Goal: Transaction & Acquisition: Book appointment/travel/reservation

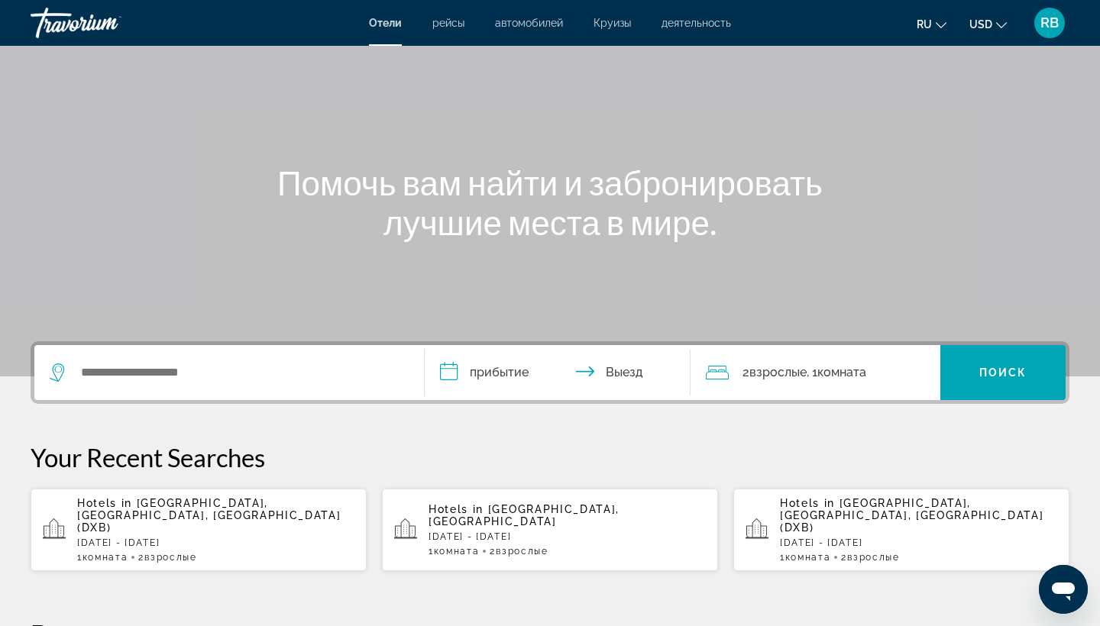
scroll to position [95, 0]
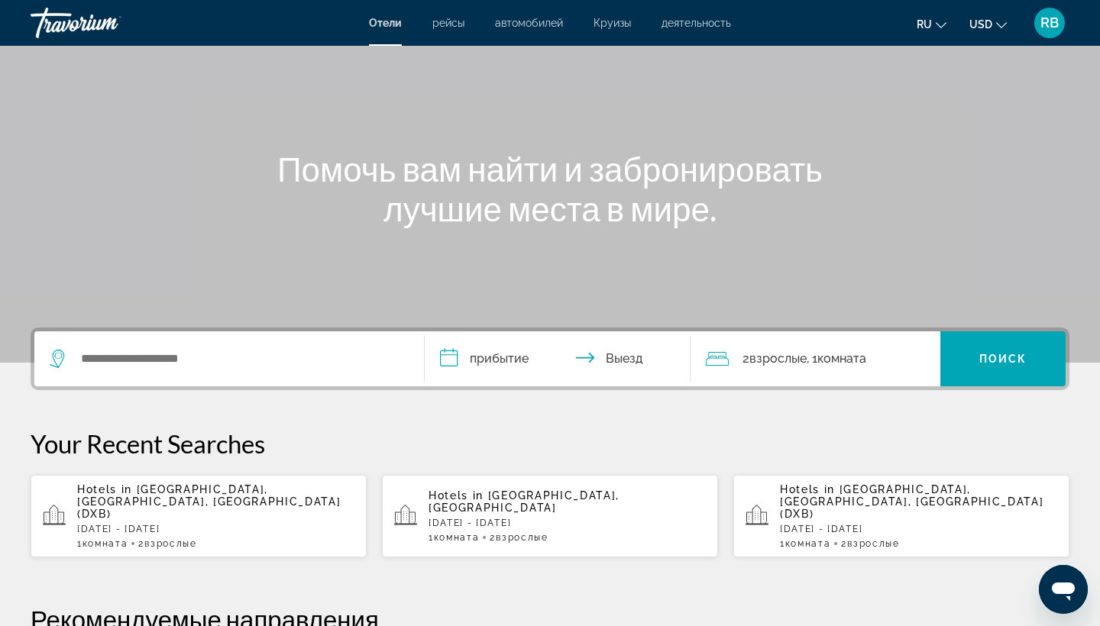
click at [865, 369] on span ", 1 Комната номера" at bounding box center [837, 358] width 60 height 21
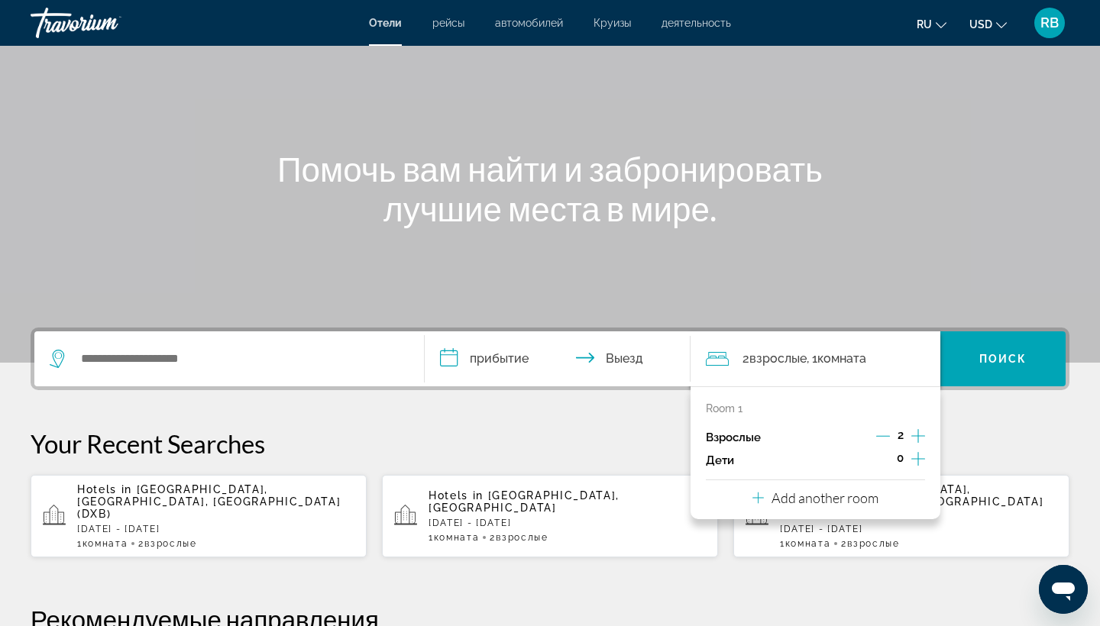
scroll to position [373, 0]
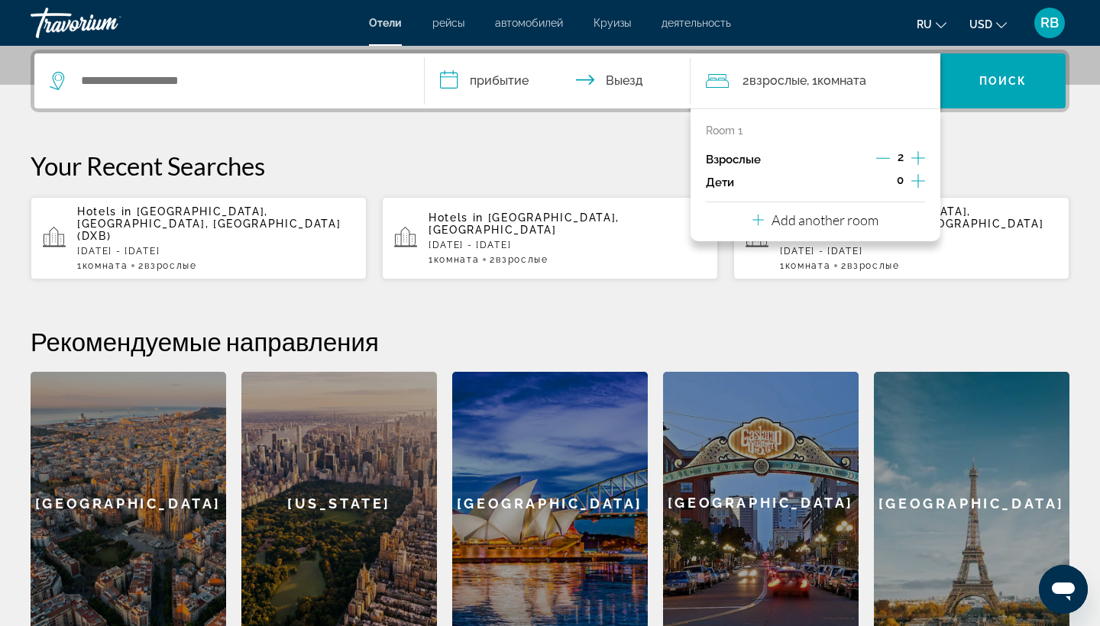
click at [377, 154] on p "Your Recent Searches" at bounding box center [550, 165] width 1039 height 31
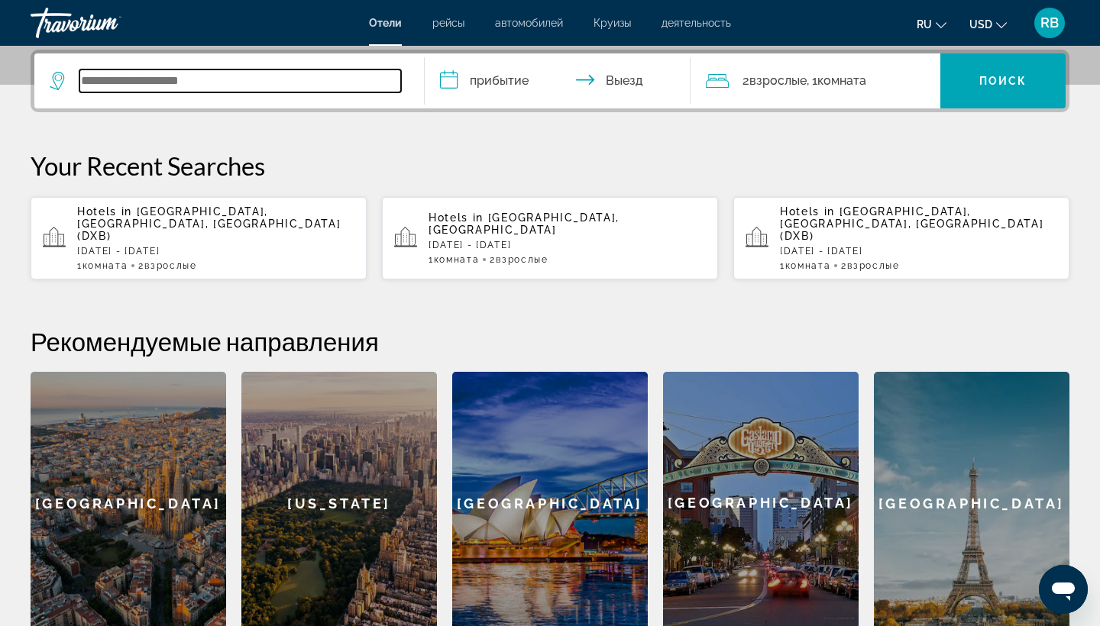
click at [197, 84] on input "Search widget" at bounding box center [240, 81] width 322 height 23
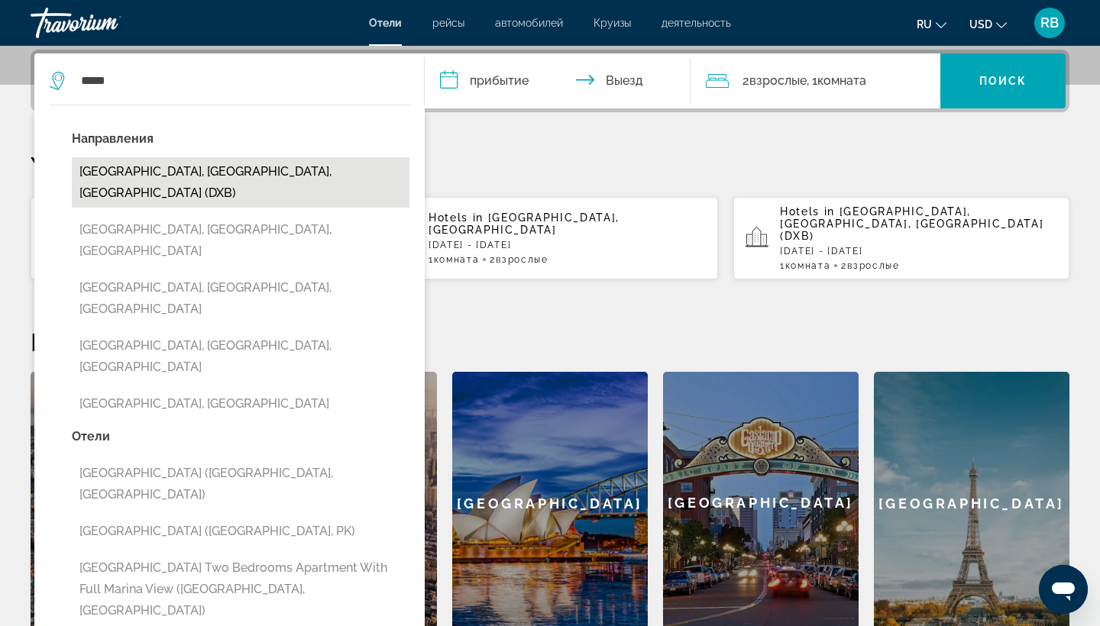
click at [314, 179] on button "Dubai, Dubai Emirate, United Arab Emirates (DXB)" at bounding box center [241, 182] width 338 height 50
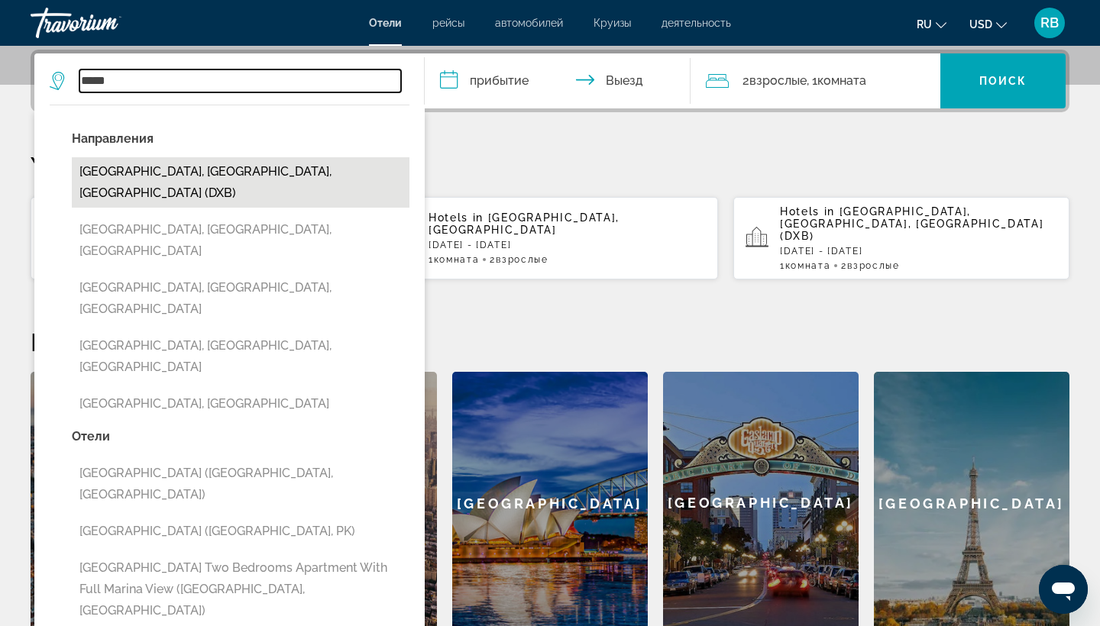
type input "**********"
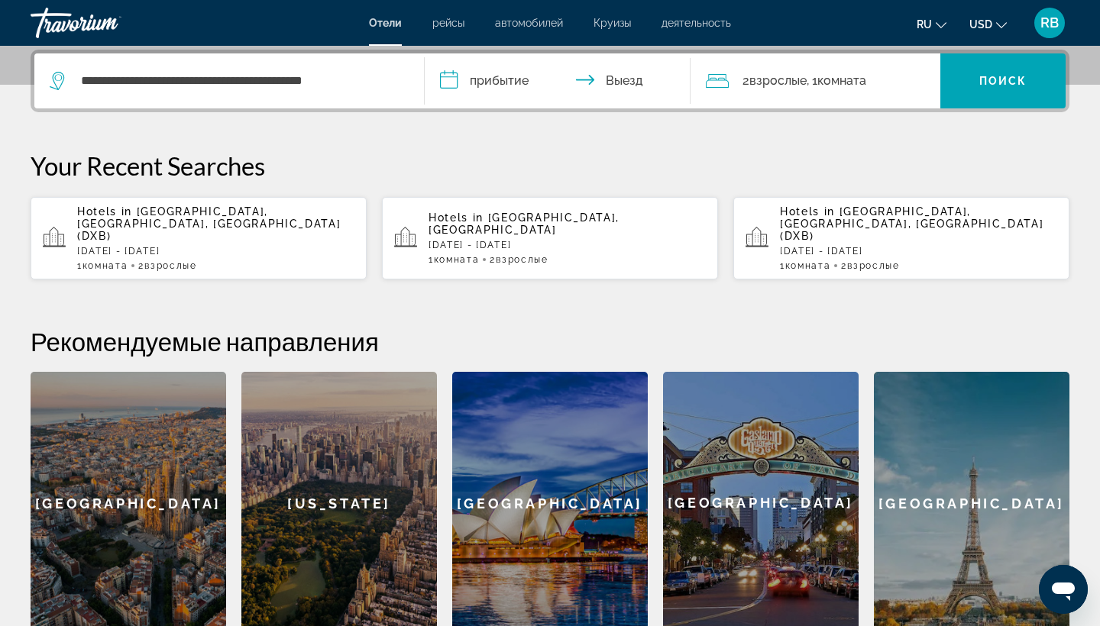
click at [549, 78] on input "**********" at bounding box center [561, 83] width 272 height 60
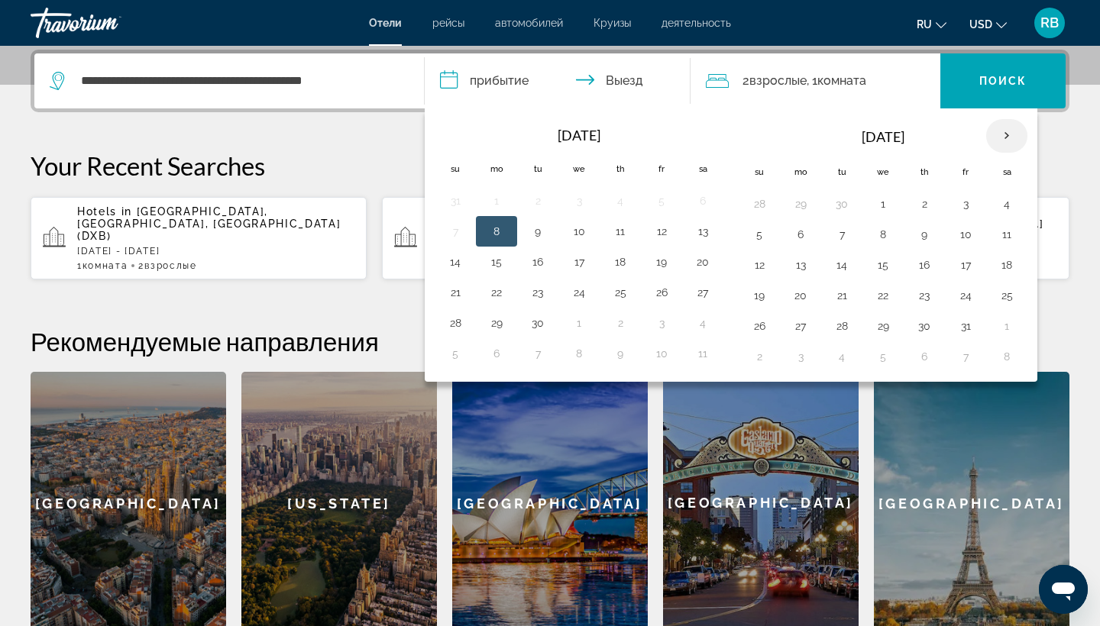
click at [1003, 140] on th "Next month" at bounding box center [1006, 136] width 41 height 34
click at [847, 266] on button "11" at bounding box center [841, 264] width 24 height 21
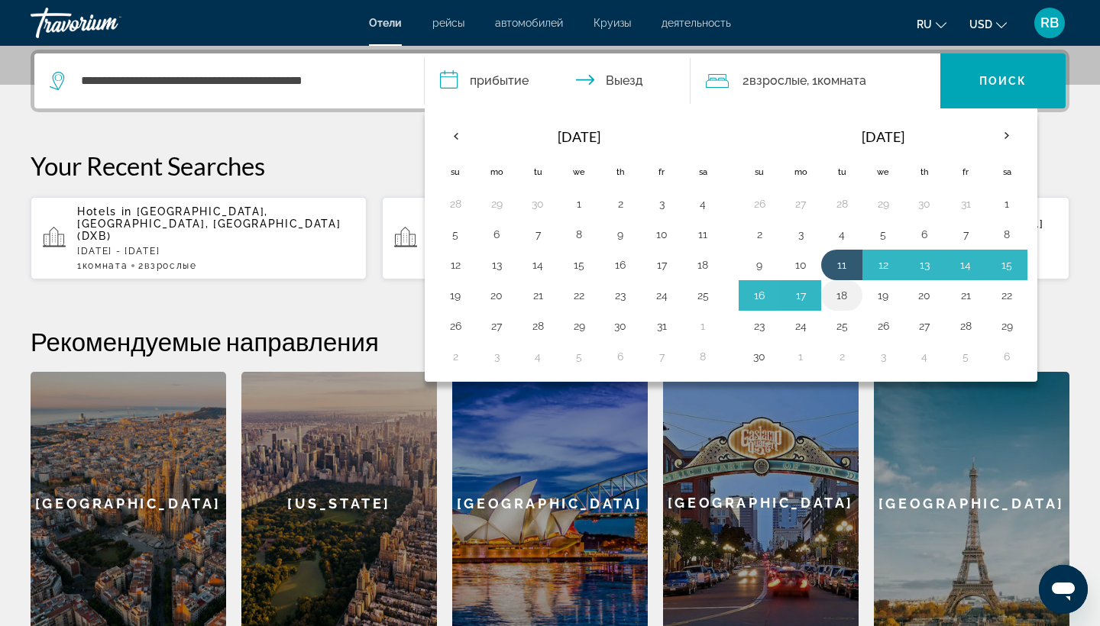
click at [844, 291] on button "18" at bounding box center [841, 295] width 24 height 21
type input "**********"
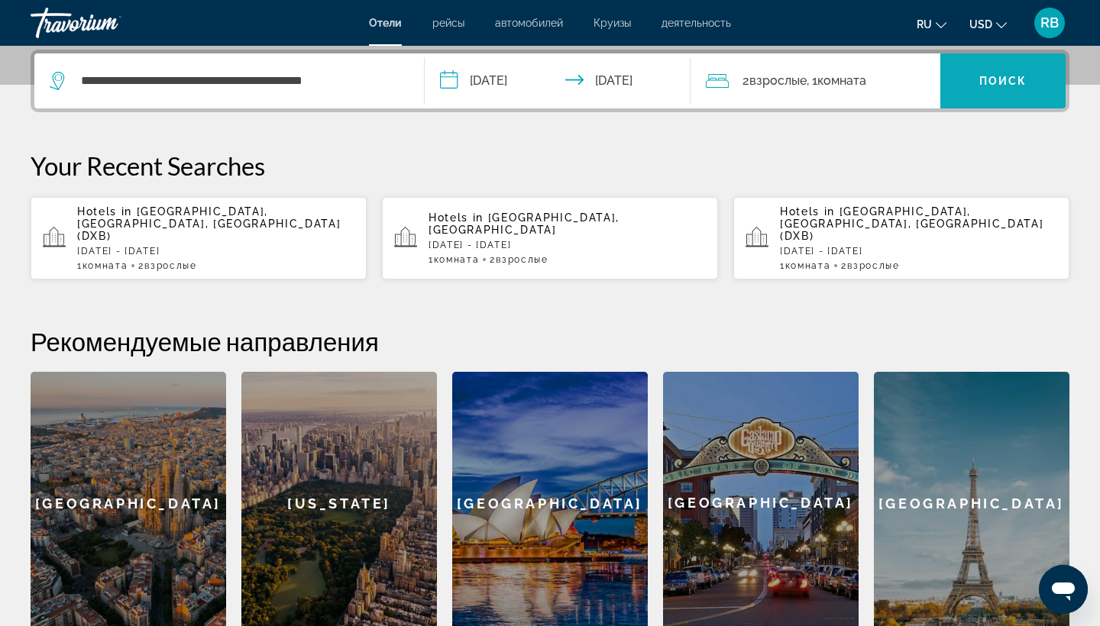
click at [999, 84] on span "Поиск" at bounding box center [1003, 81] width 48 height 12
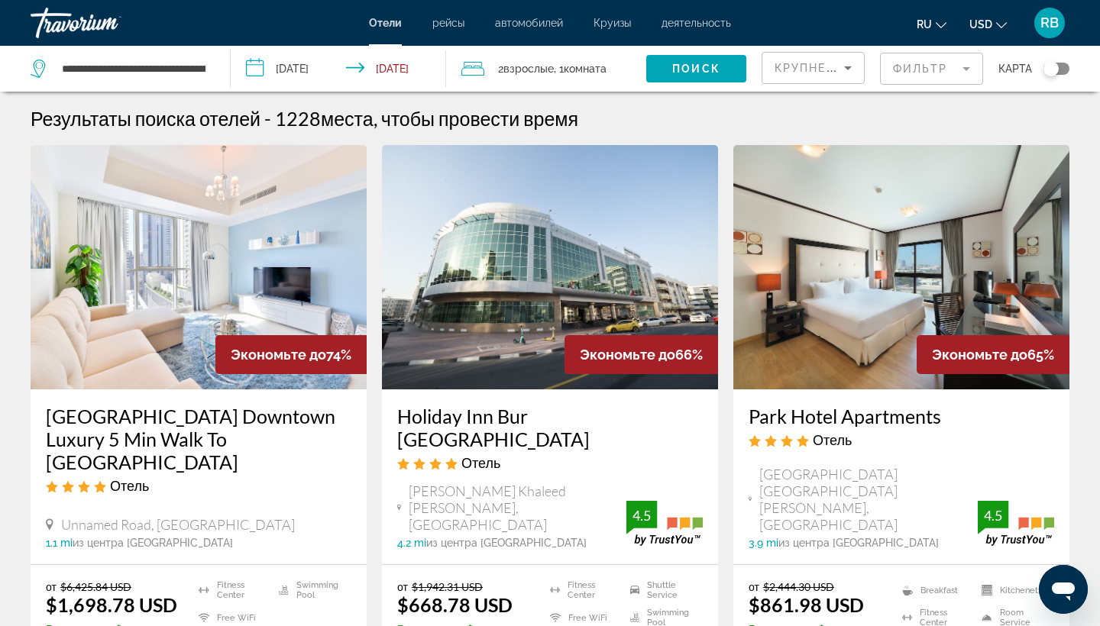
click at [949, 72] on mat-form-field "Фильтр" at bounding box center [931, 69] width 103 height 32
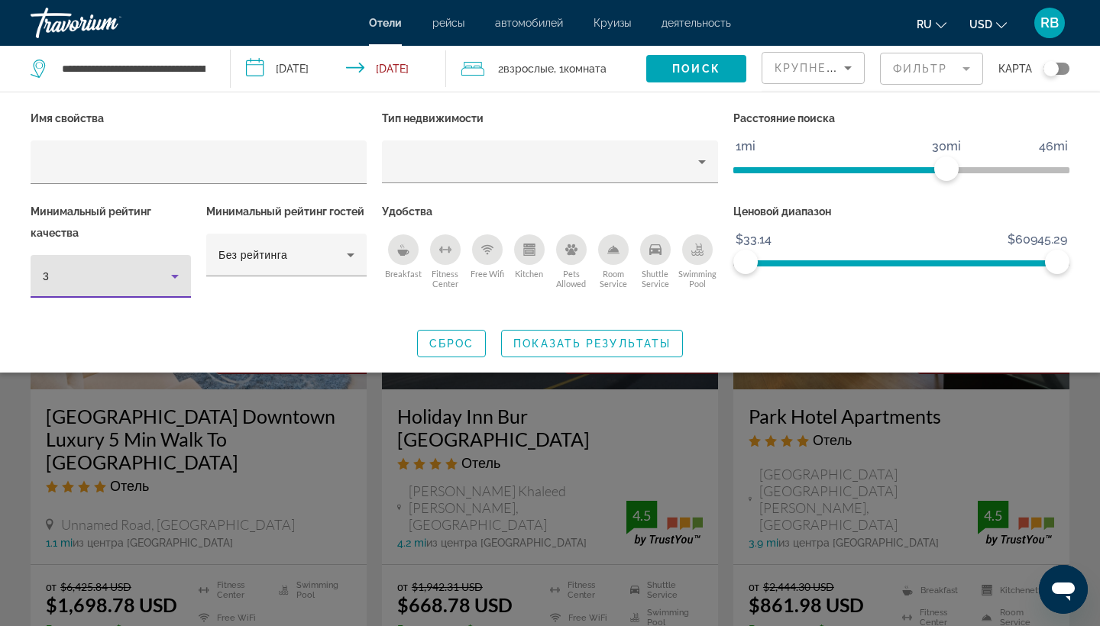
click at [99, 268] on div "3" at bounding box center [107, 276] width 128 height 18
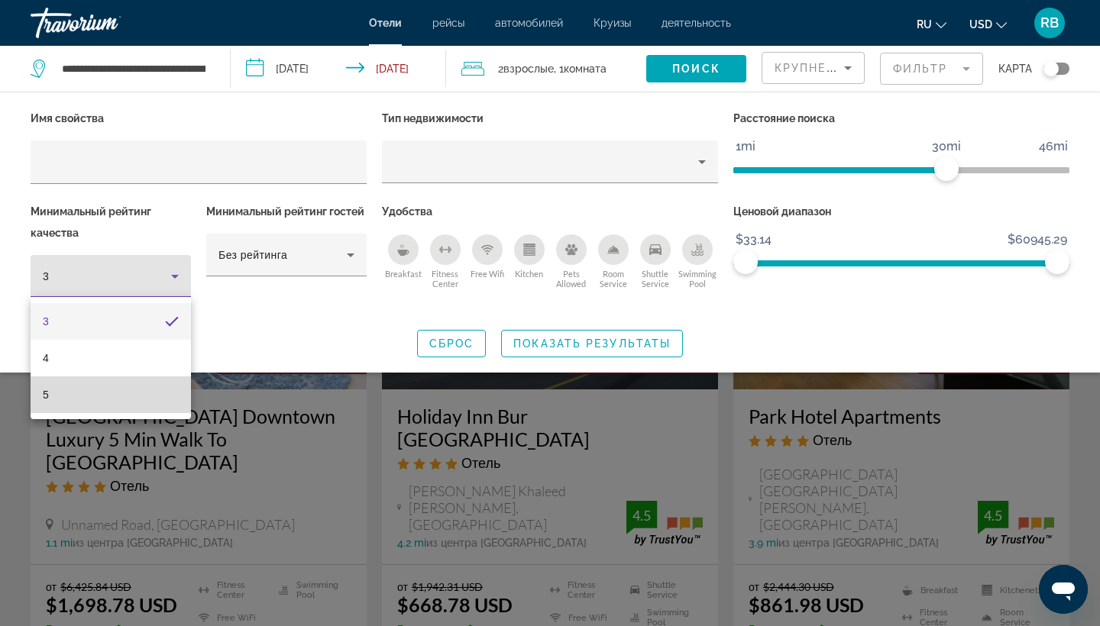
click at [91, 406] on mat-option "5" at bounding box center [111, 395] width 160 height 37
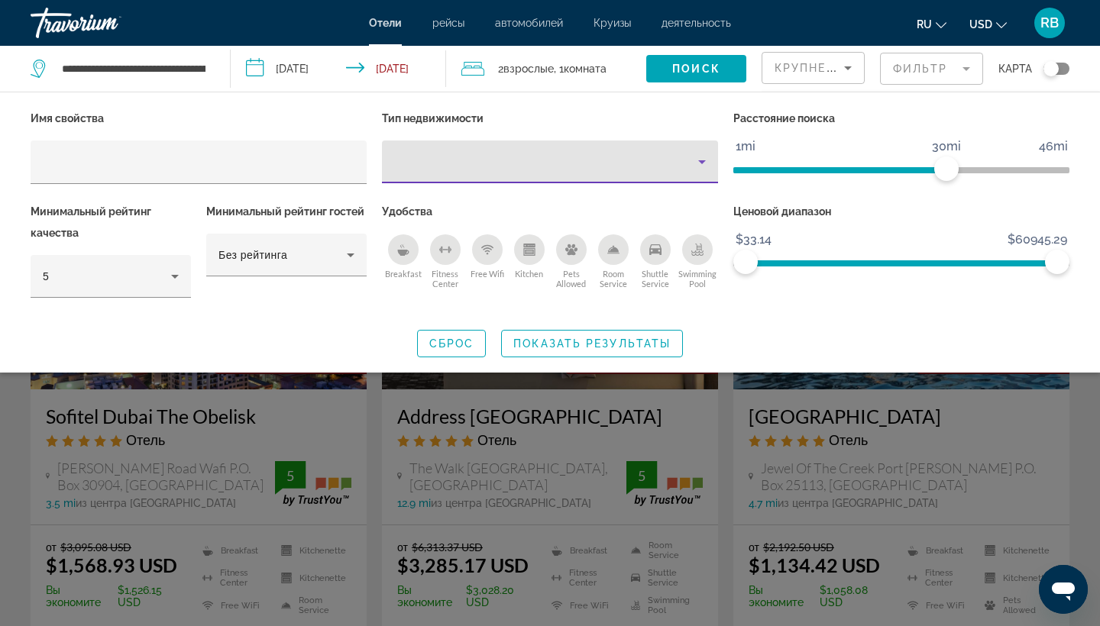
click at [566, 168] on div "Property type" at bounding box center [546, 162] width 304 height 18
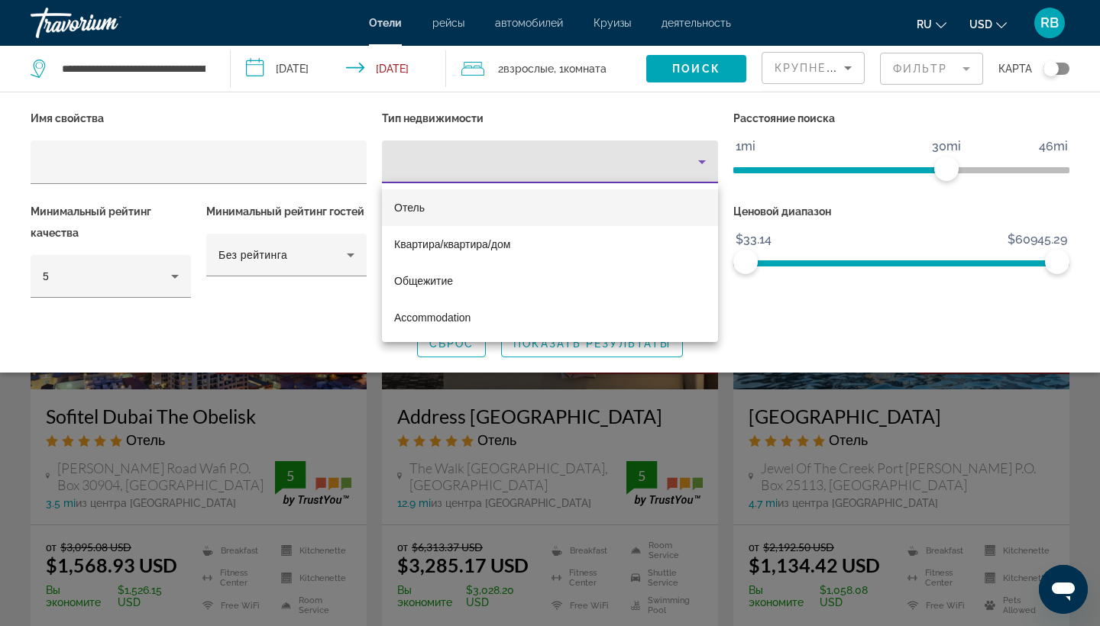
click at [482, 215] on mat-option "Отель" at bounding box center [550, 207] width 336 height 37
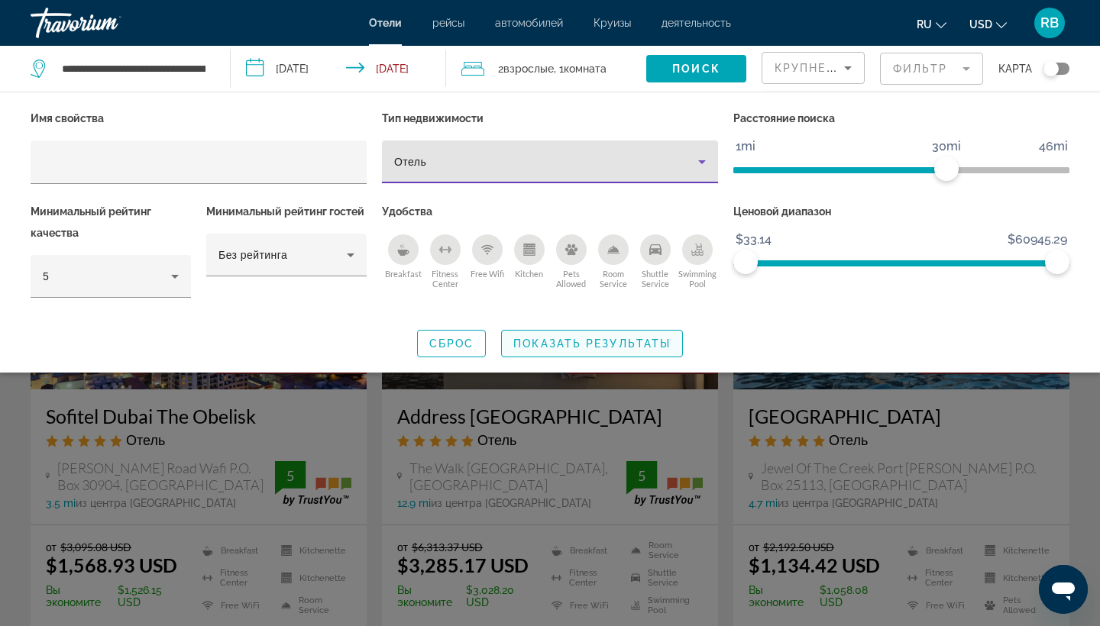
click at [590, 342] on span "Показать результаты" at bounding box center [591, 344] width 157 height 12
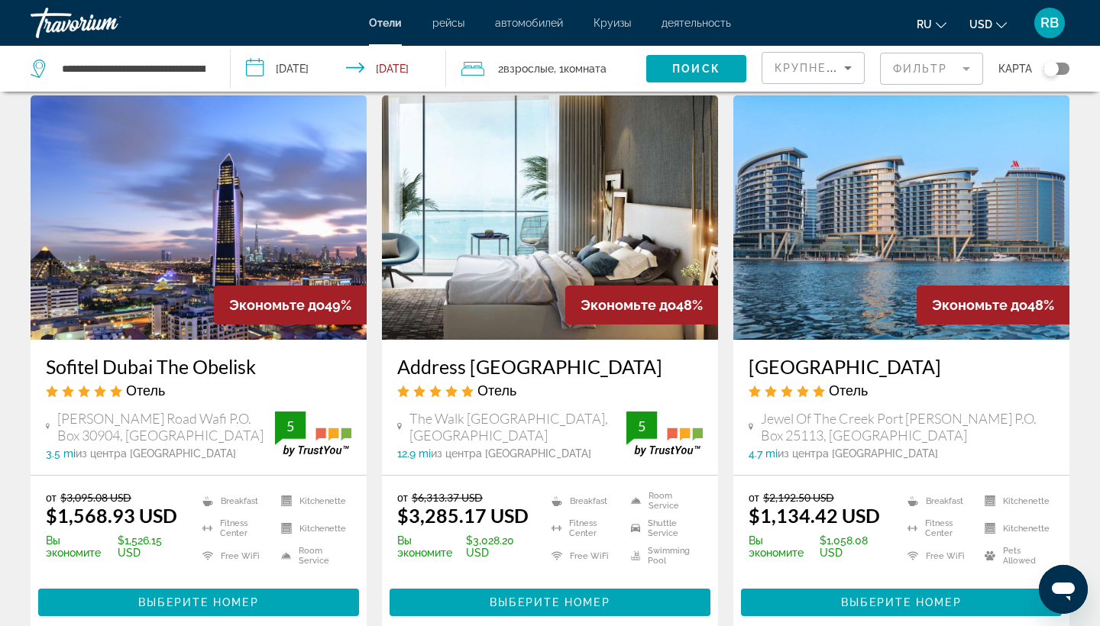
scroll to position [47, 0]
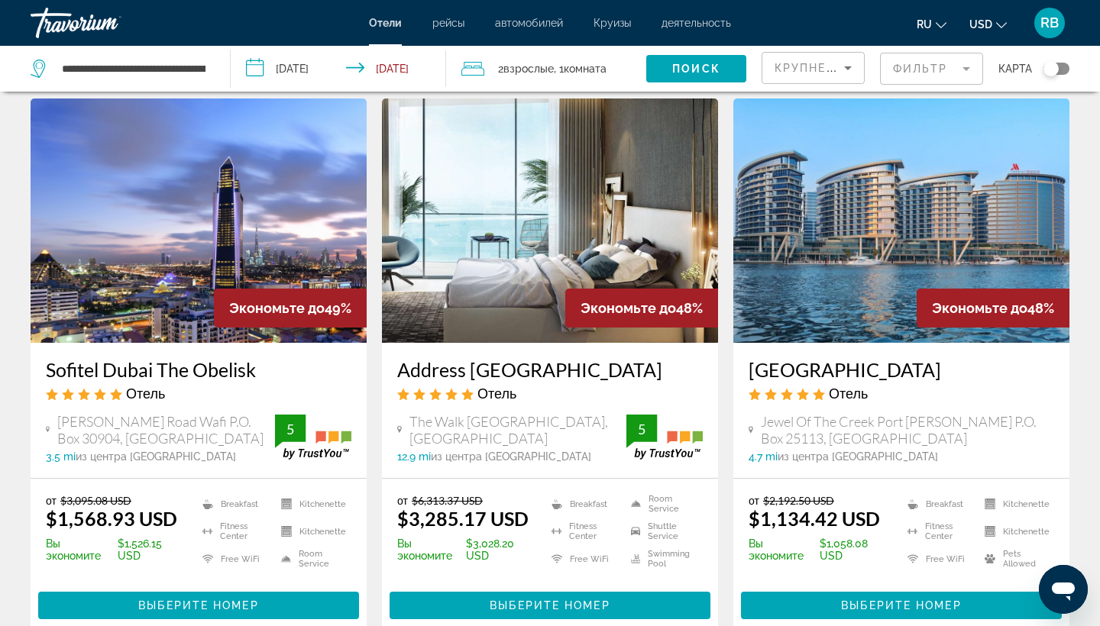
click at [209, 260] on img "Main content" at bounding box center [199, 221] width 336 height 244
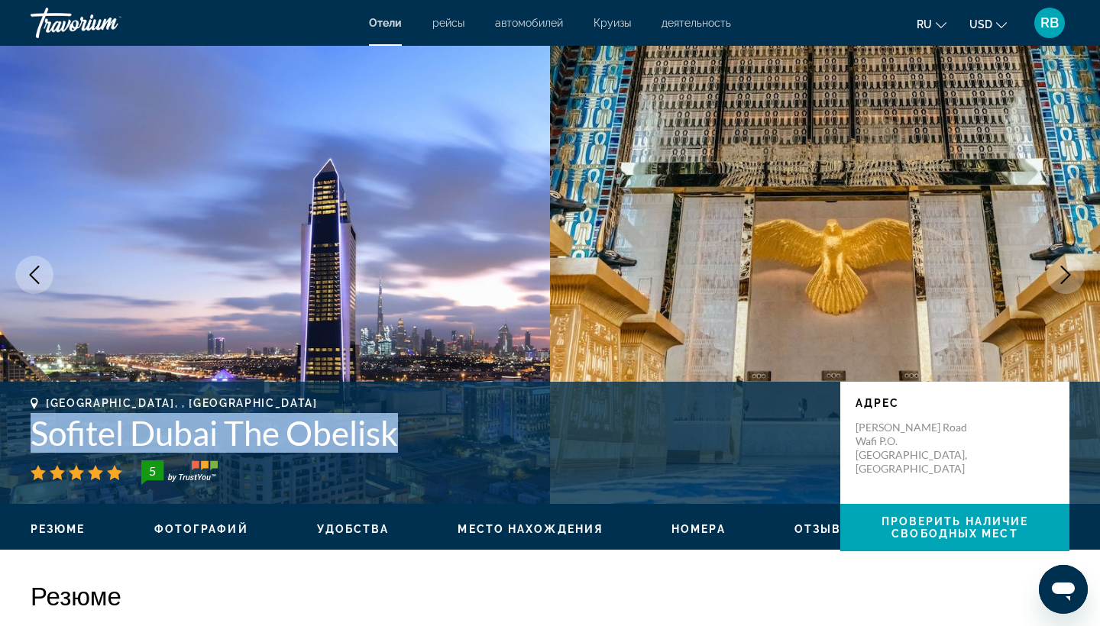
drag, startPoint x: 420, startPoint y: 441, endPoint x: 23, endPoint y: 443, distance: 397.2
click at [23, 443] on div "Dubai, , United Arab Emirates Sofitel Dubai The Obelisk 5 адрес Sheikh Rashid R…" at bounding box center [550, 443] width 1100 height 92
copy h1 "Sofitel Dubai The Obelisk"
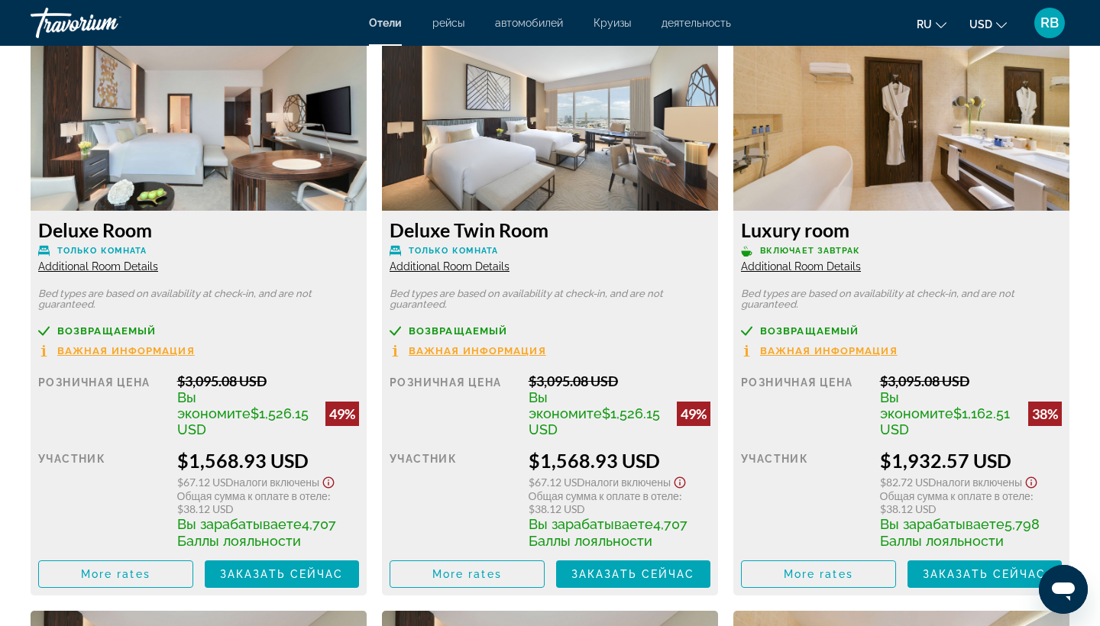
scroll to position [2430, 0]
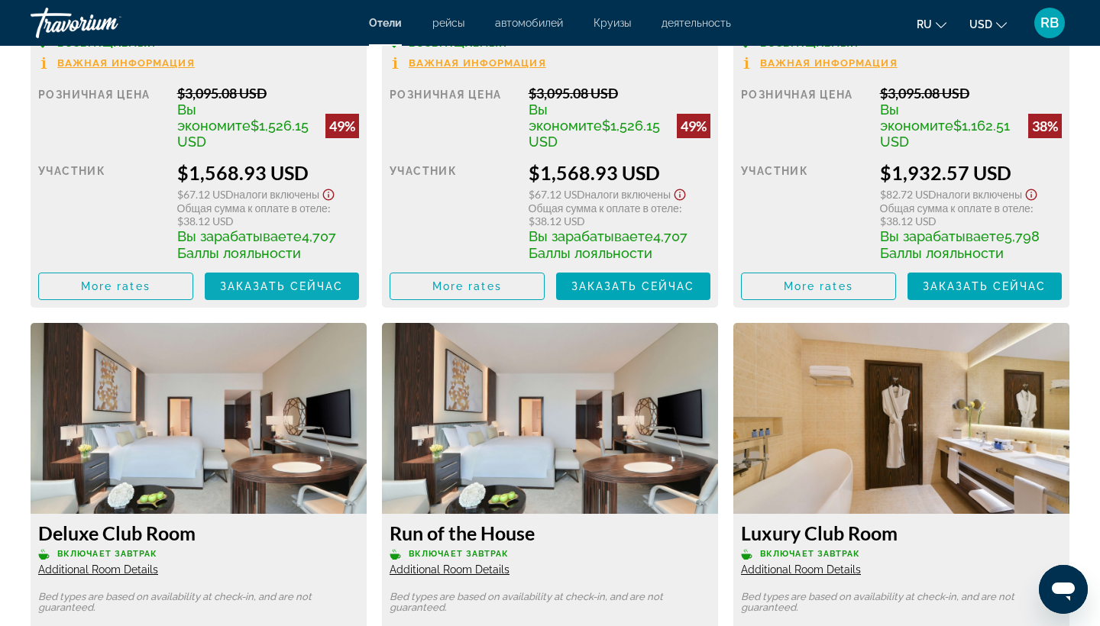
click at [278, 268] on span "Main content" at bounding box center [282, 286] width 155 height 37
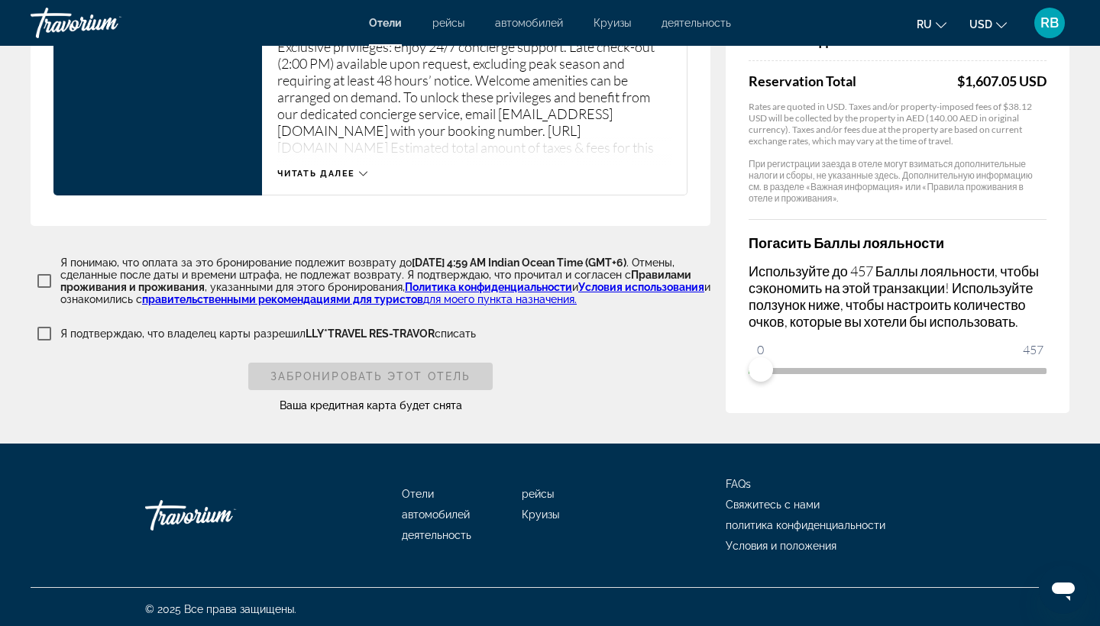
scroll to position [2143, 0]
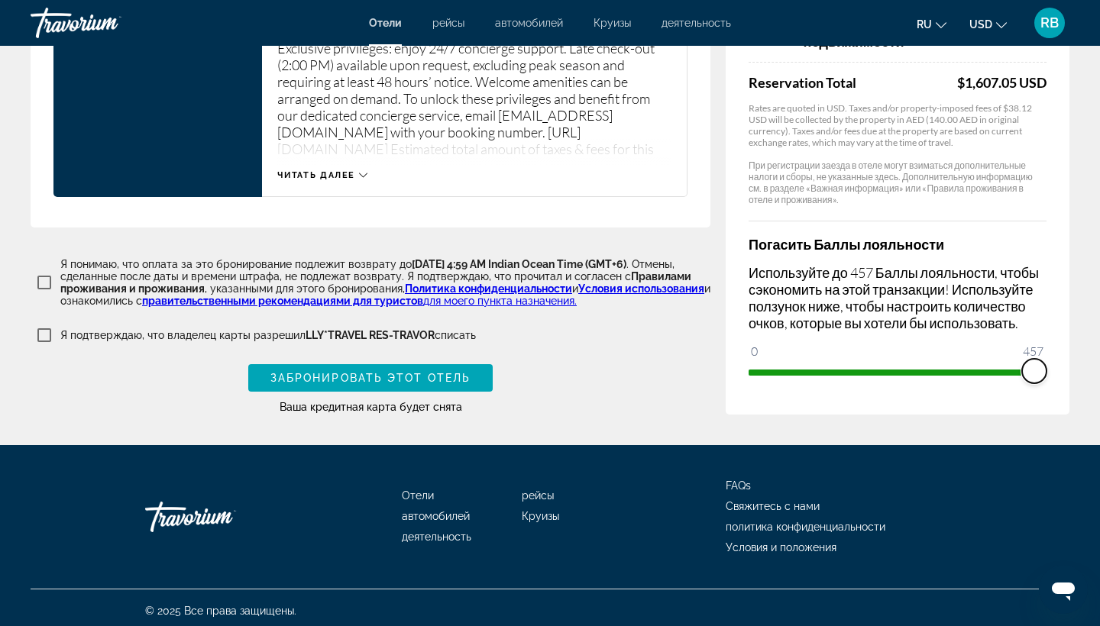
drag, startPoint x: 762, startPoint y: 366, endPoint x: 1051, endPoint y: 373, distance: 288.8
click at [1051, 373] on div "Сводка цен Sofitel Dubai The Obelisk Nov 11, 2025 - Nov 18, 2025 - 7 ночь ночи …" at bounding box center [898, 48] width 344 height 732
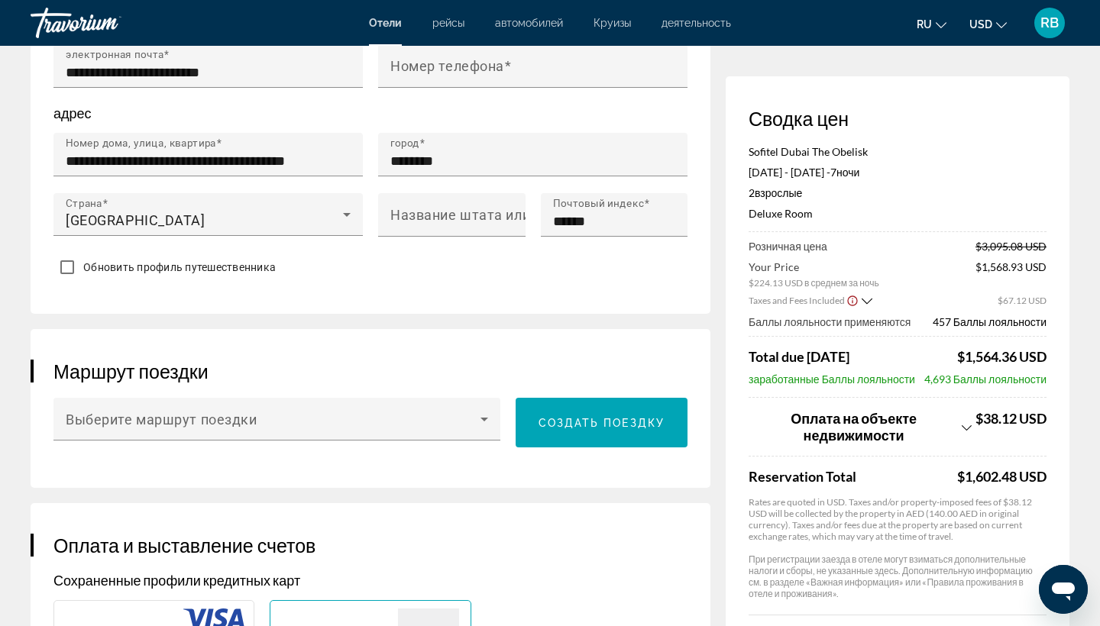
scroll to position [401, 0]
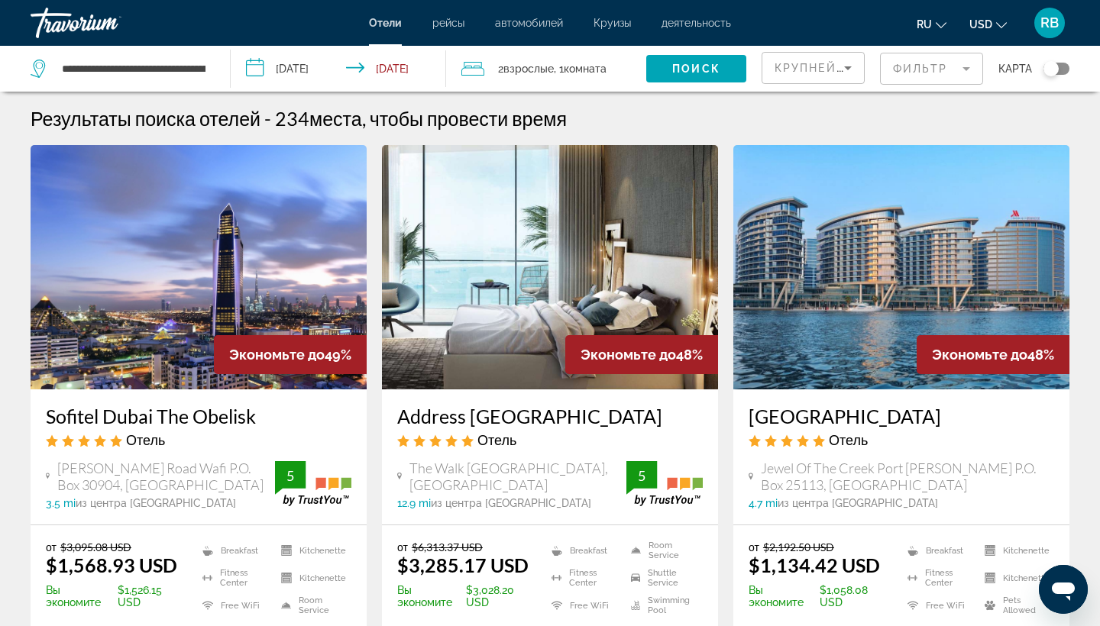
click at [212, 66] on div "**********" at bounding box center [123, 69] width 184 height 46
click at [202, 67] on input "**********" at bounding box center [133, 68] width 147 height 23
drag, startPoint x: 202, startPoint y: 67, endPoint x: 4, endPoint y: 68, distance: 197.8
click at [4, 68] on app-destination-search "**********" at bounding box center [115, 69] width 231 height 46
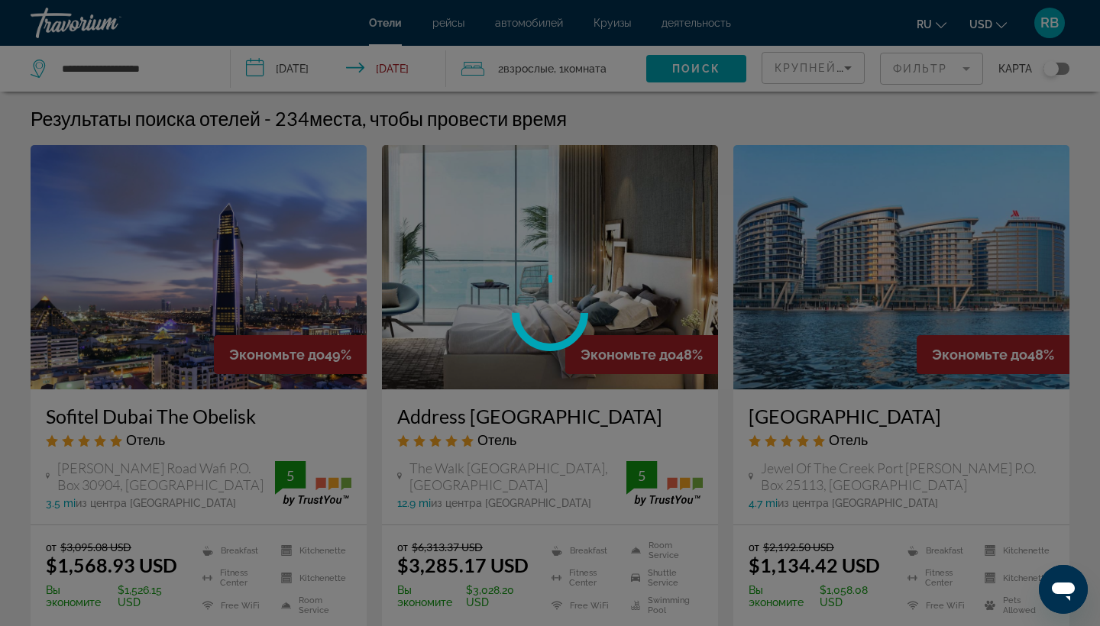
click at [177, 72] on div "**********" at bounding box center [550, 313] width 1100 height 626
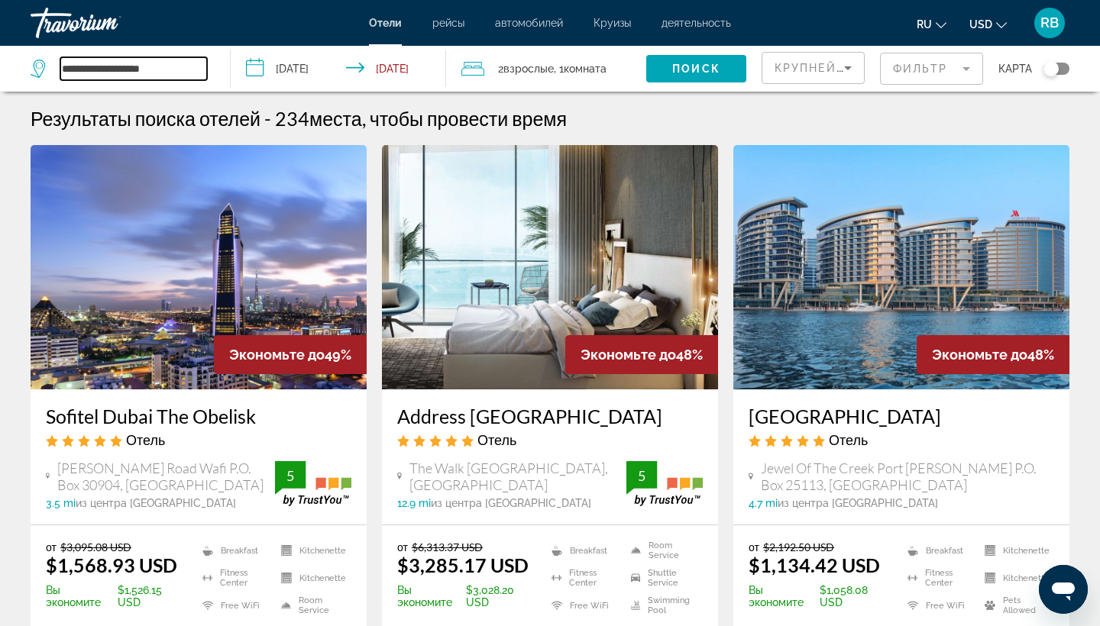
click at [177, 72] on input "**********" at bounding box center [133, 68] width 147 height 23
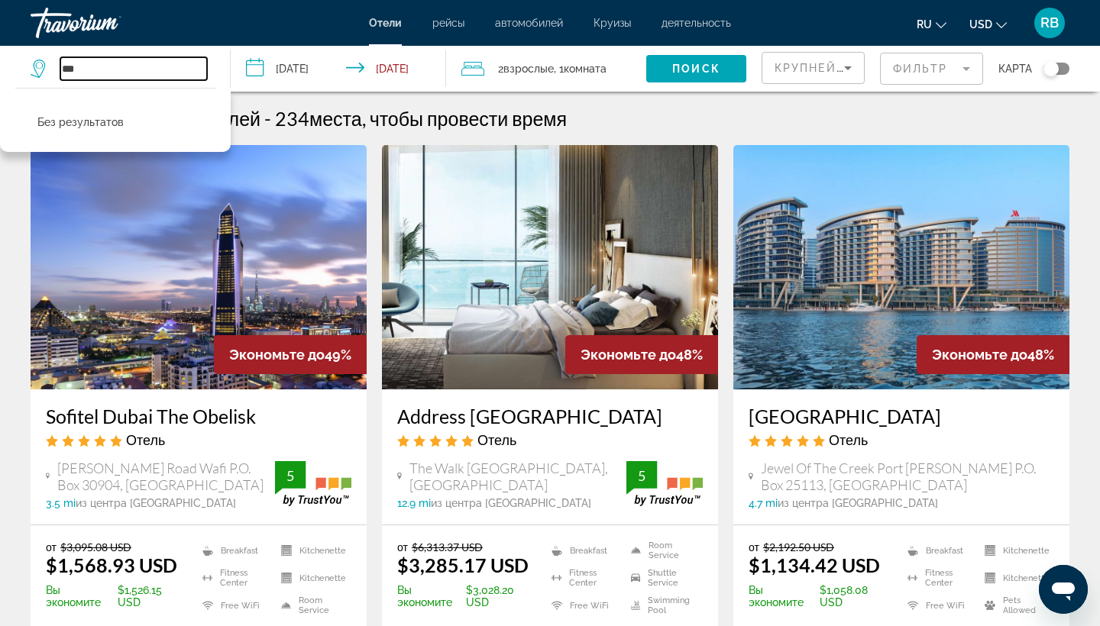
type input "*"
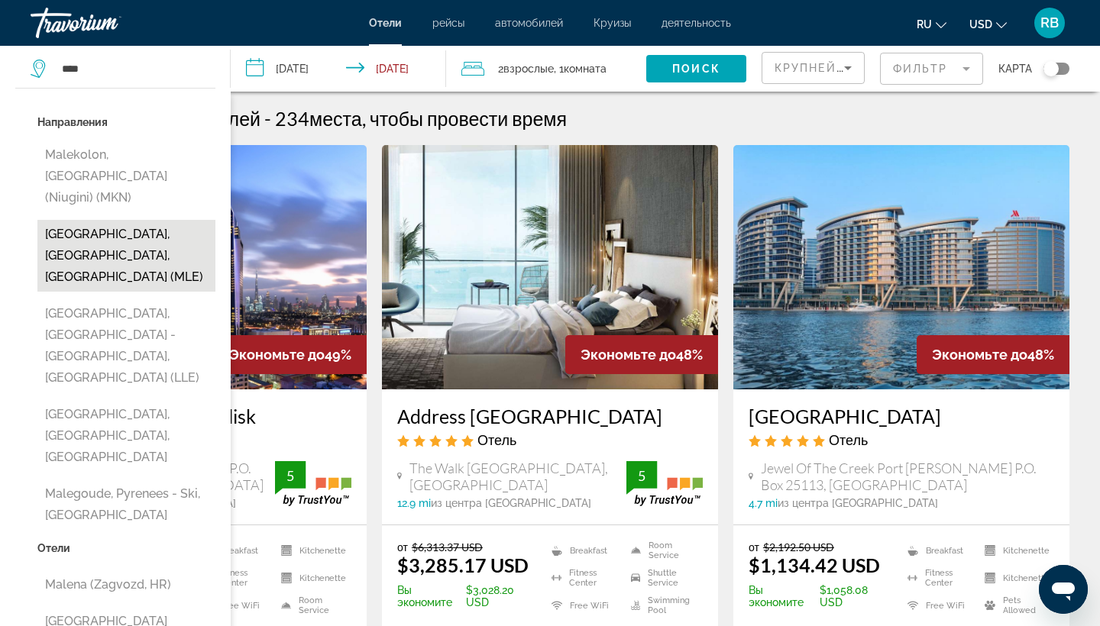
click at [122, 220] on button "Male, Maldives, Maldives (MLE)" at bounding box center [126, 256] width 178 height 72
type input "**********"
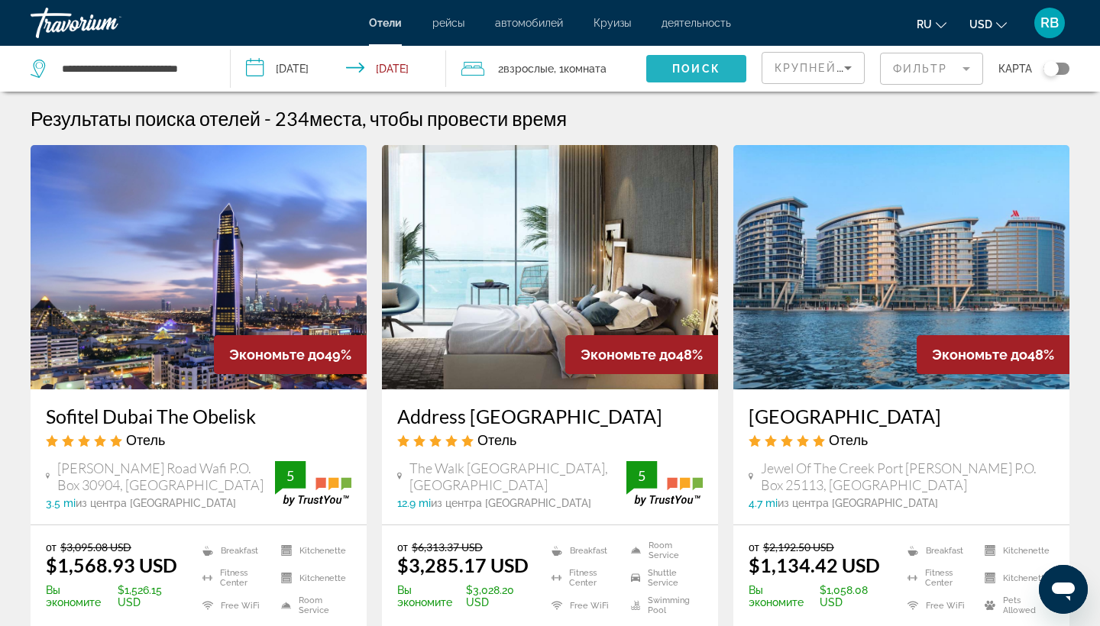
click at [706, 71] on span "Поиск" at bounding box center [696, 69] width 48 height 12
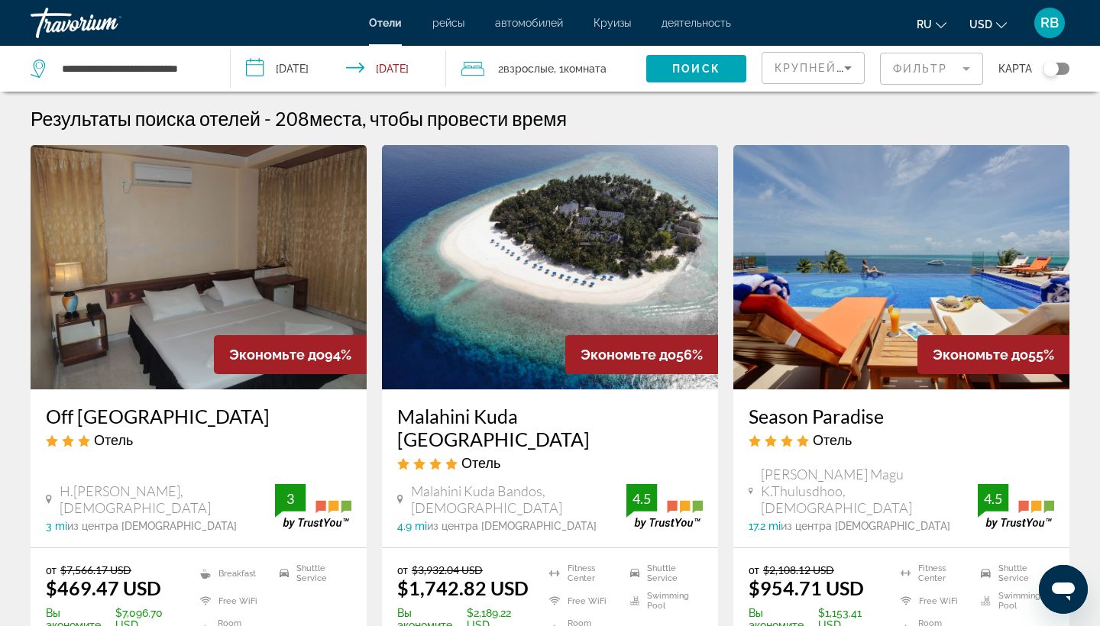
click at [524, 264] on img "Main content" at bounding box center [550, 267] width 336 height 244
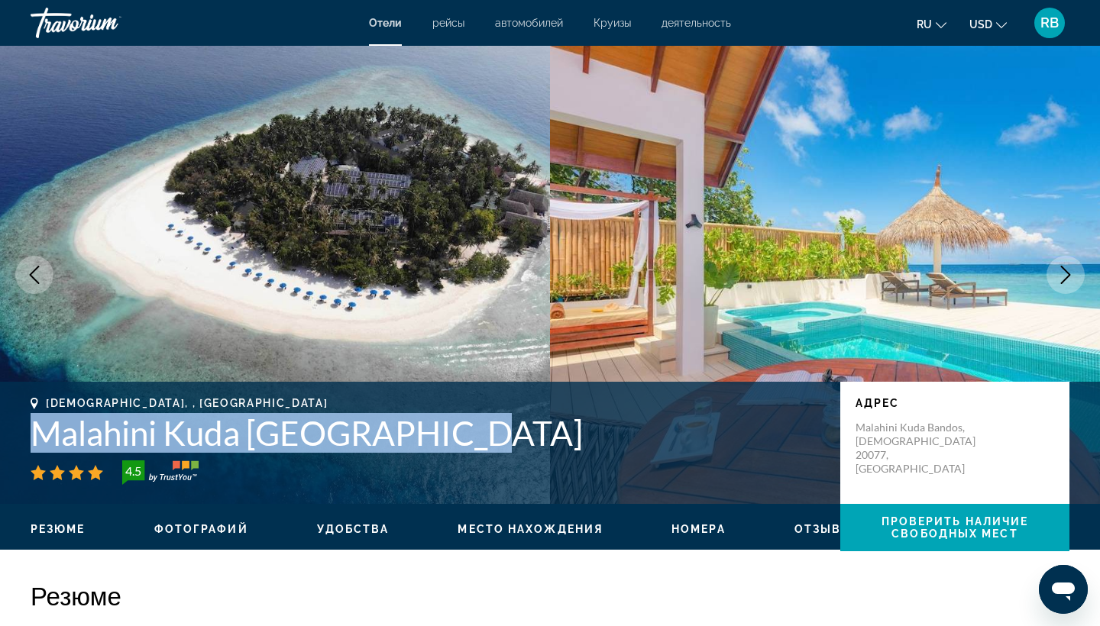
drag, startPoint x: 485, startPoint y: 434, endPoint x: 0, endPoint y: 435, distance: 485.0
click at [0, 435] on div "Male, , Maldives Malahini Kuda Bandos Resort 4.5 адрес Malahini Kuda Bandos, Ma…" at bounding box center [550, 443] width 1100 height 92
copy h1 "Malahini Kuda Bandos Resort"
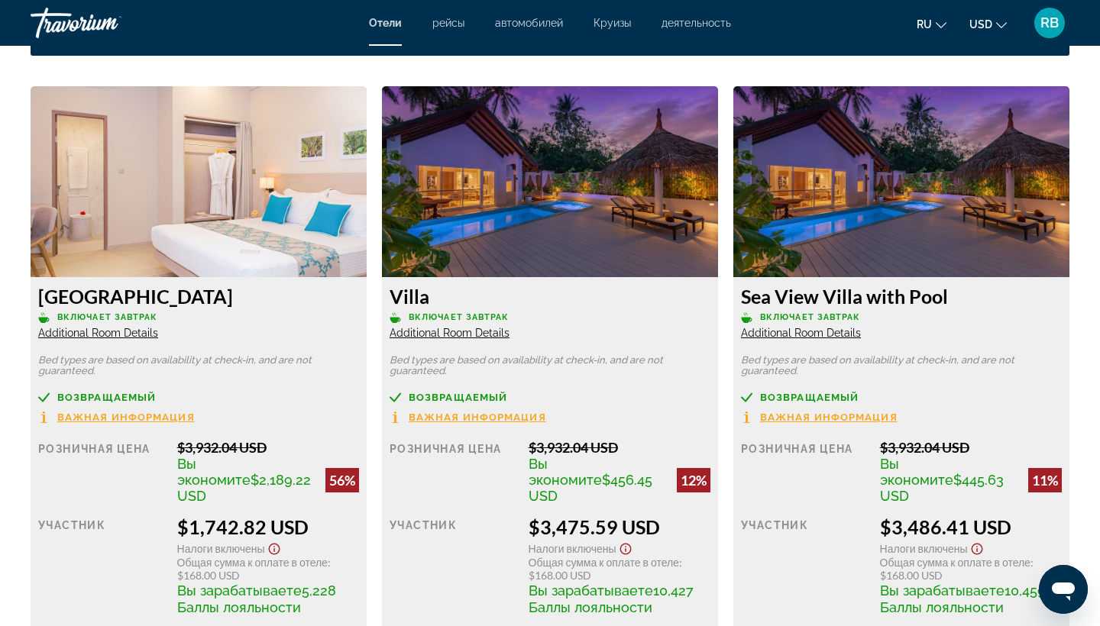
scroll to position [1984, 0]
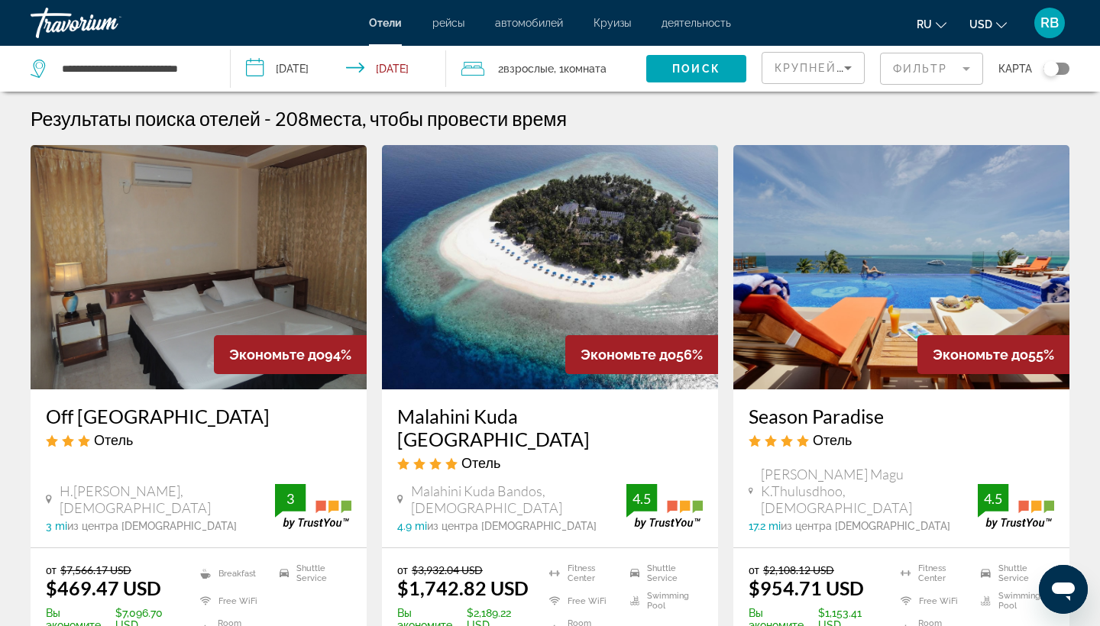
click at [167, 303] on img "Main content" at bounding box center [199, 267] width 336 height 244
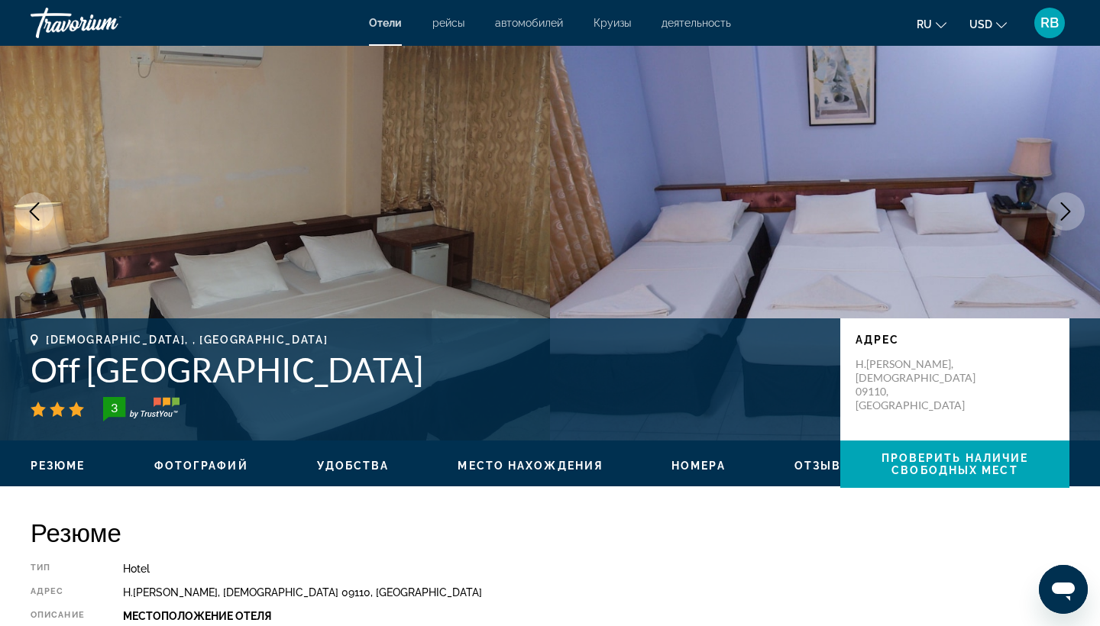
scroll to position [74, 0]
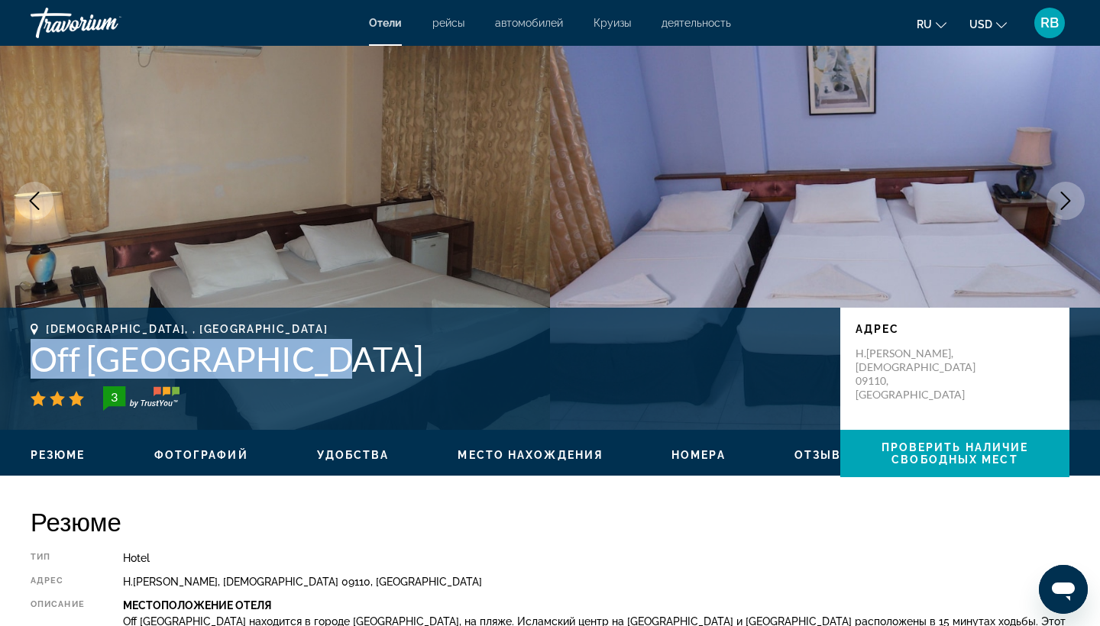
drag, startPoint x: 312, startPoint y: 362, endPoint x: 24, endPoint y: 360, distance: 288.7
click at [24, 360] on div "Male, , Maldives Off Day Inn Hotel 3 адрес H.Hiriyaadhoo, Male 09110, Maldives" at bounding box center [550, 369] width 1100 height 92
copy h1 "Off Day Inn Hotel"
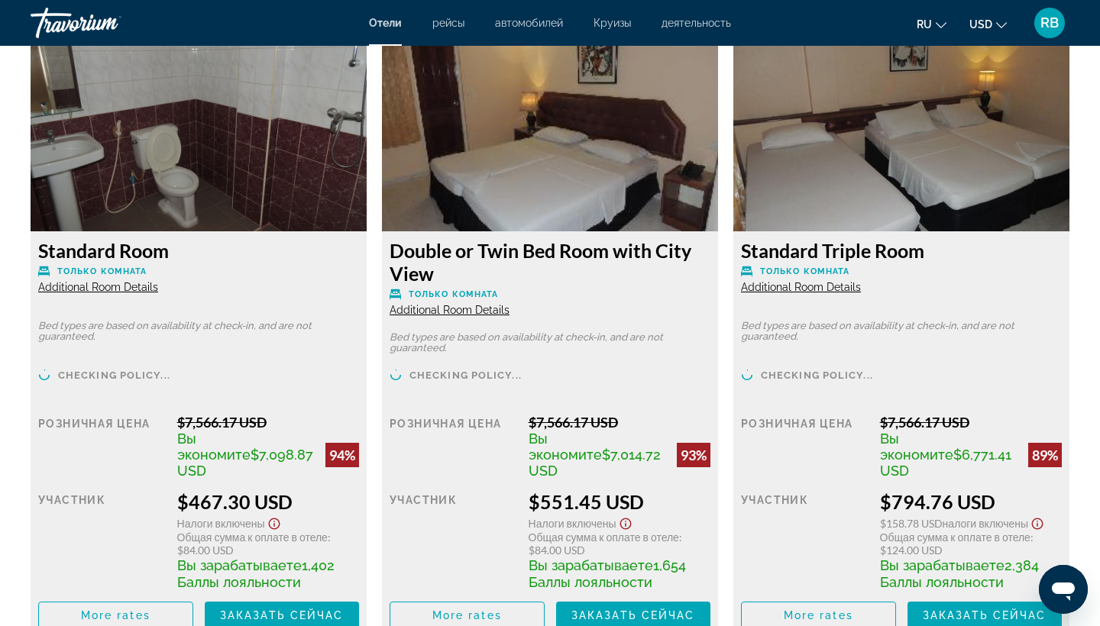
scroll to position [2124, 0]
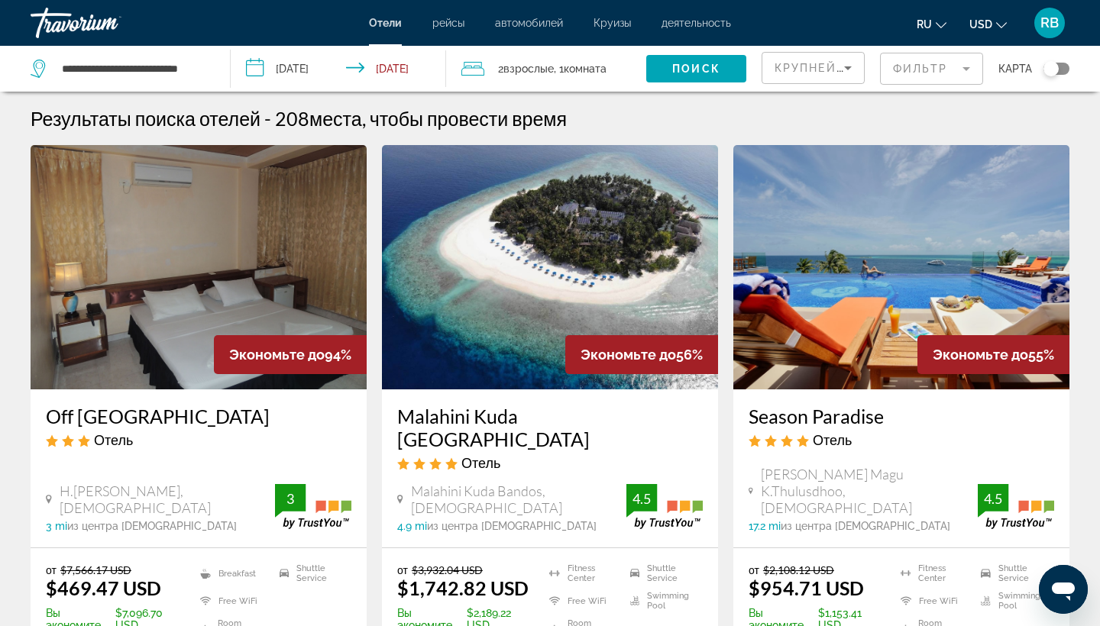
click at [905, 293] on img "Main content" at bounding box center [901, 267] width 336 height 244
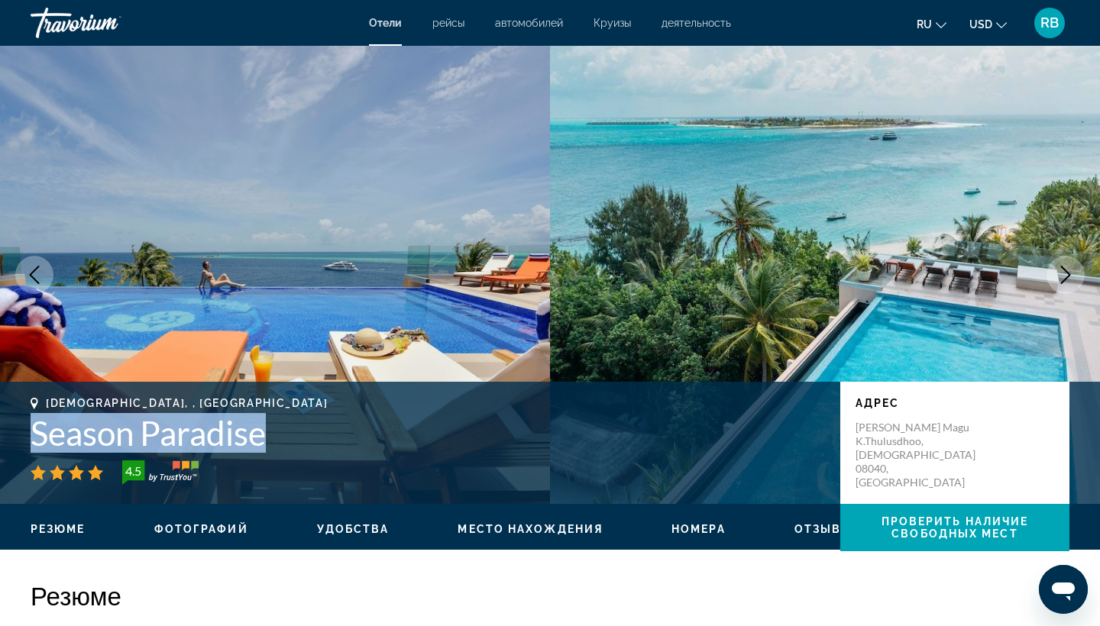
drag, startPoint x: 274, startPoint y: 433, endPoint x: 0, endPoint y: 432, distance: 274.2
click at [0, 432] on div "Male, , Maldives Season Paradise 4.5 адрес Aria Thundee Magu K.Thulusdhoo, Male…" at bounding box center [550, 443] width 1100 height 92
copy h1 "Season Paradise"
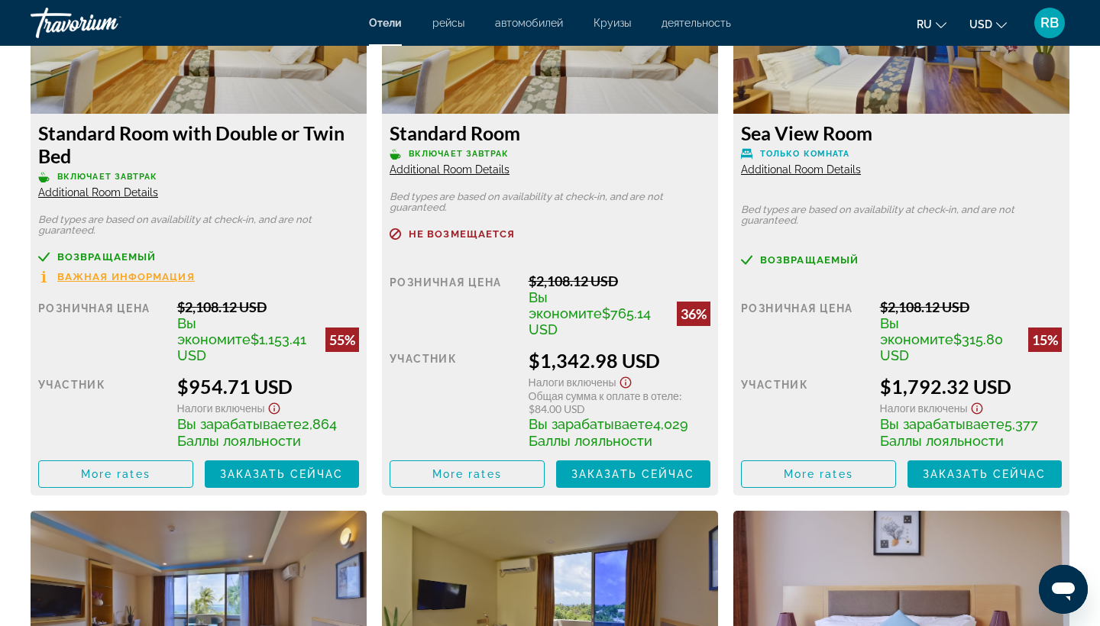
scroll to position [2215, 0]
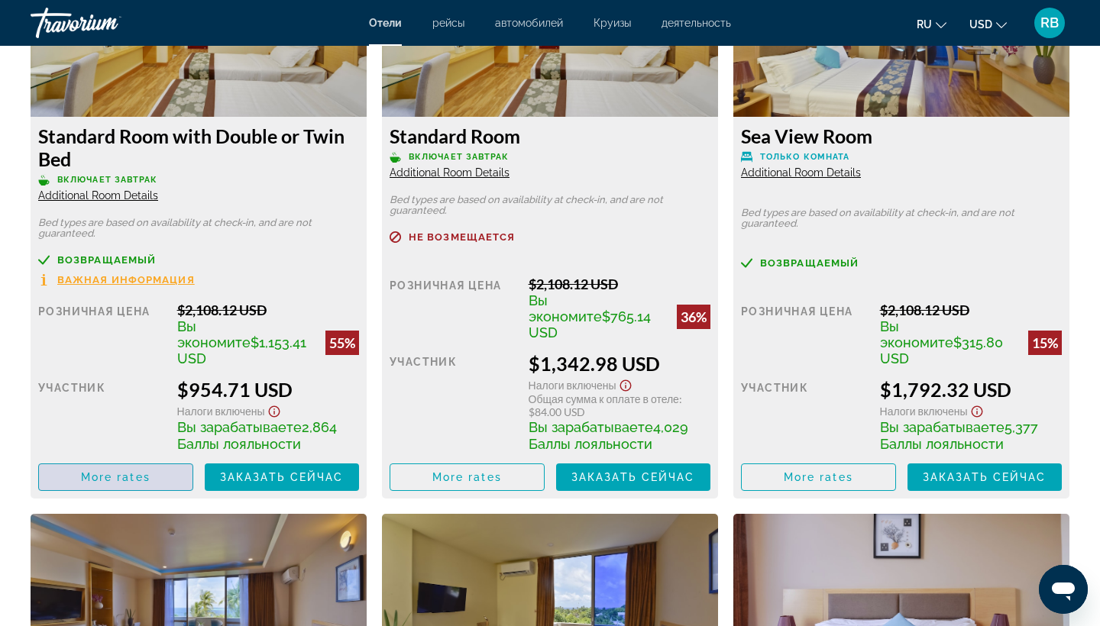
click at [153, 481] on span "Main content" at bounding box center [116, 477] width 154 height 37
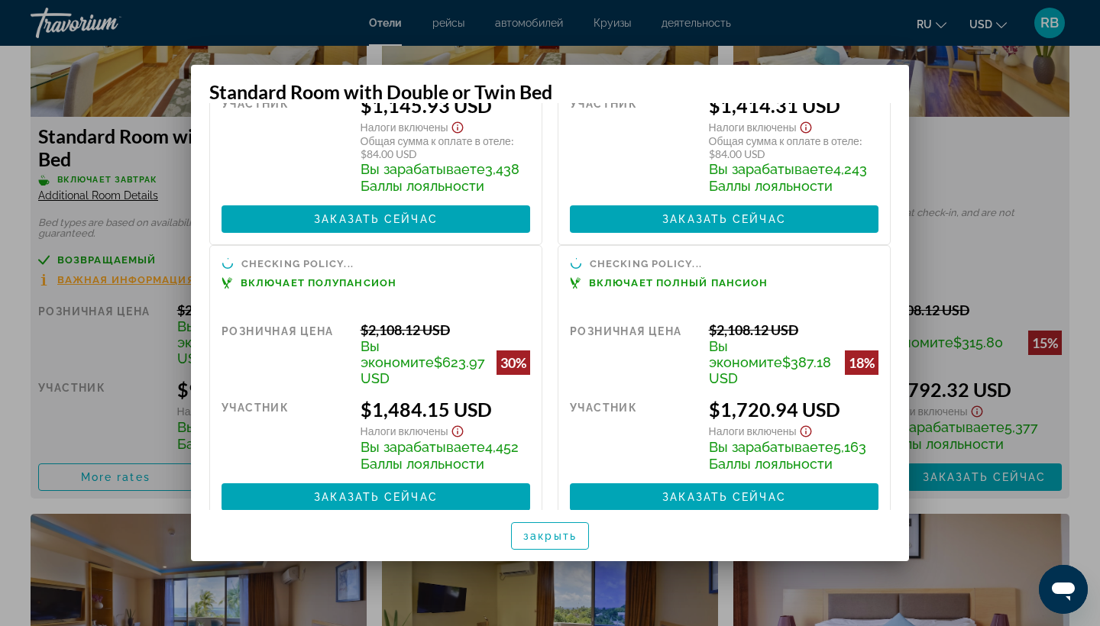
scroll to position [509, 0]
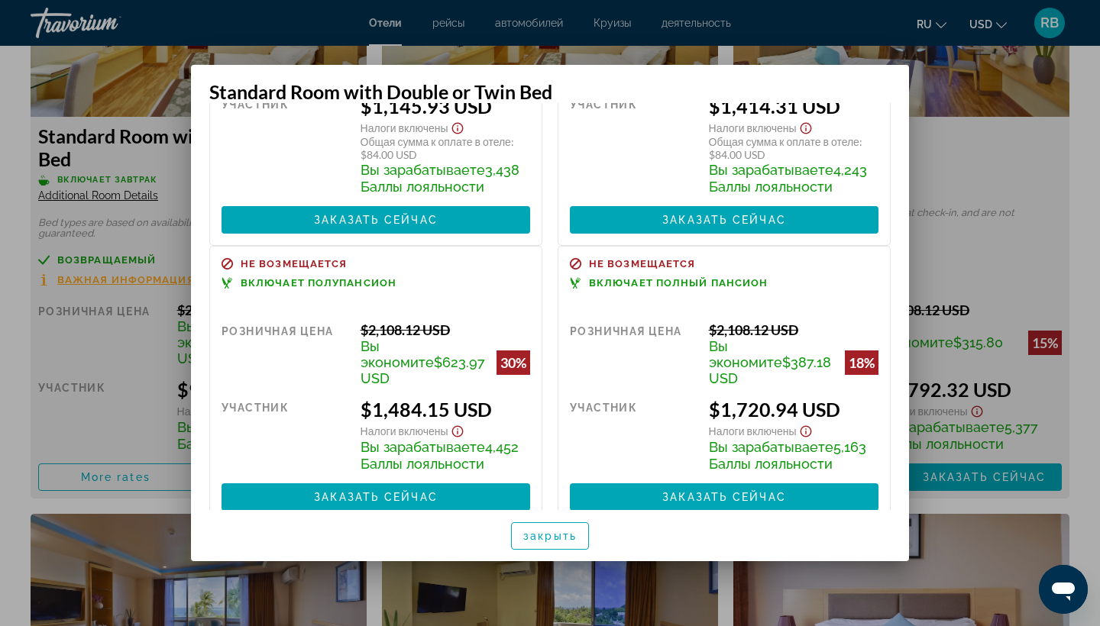
click at [959, 190] on div at bounding box center [550, 313] width 1100 height 626
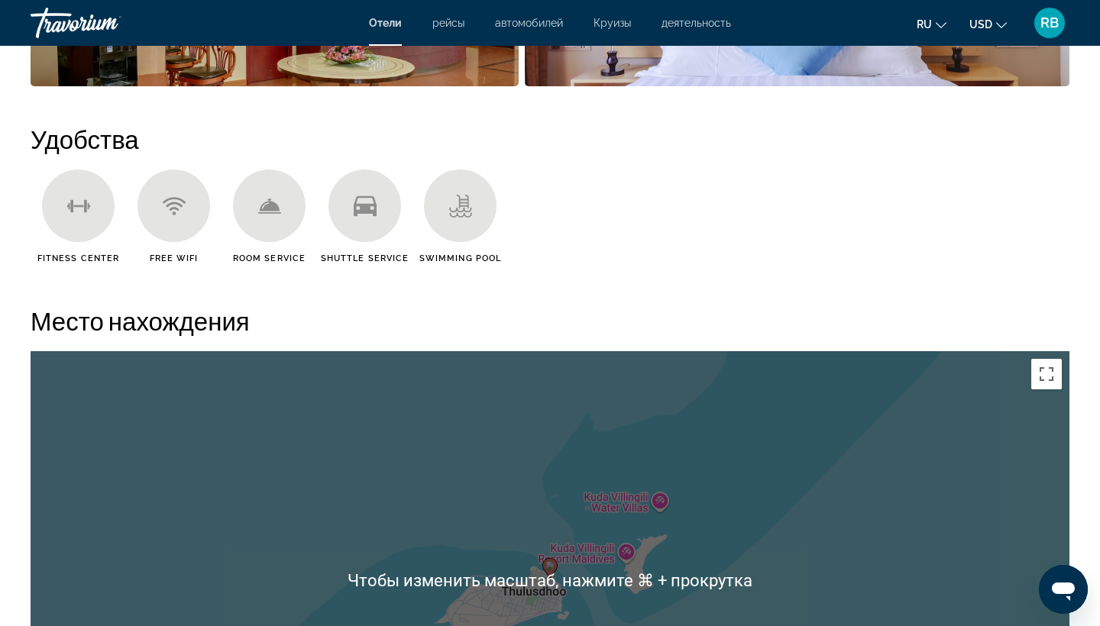
scroll to position [1011, 0]
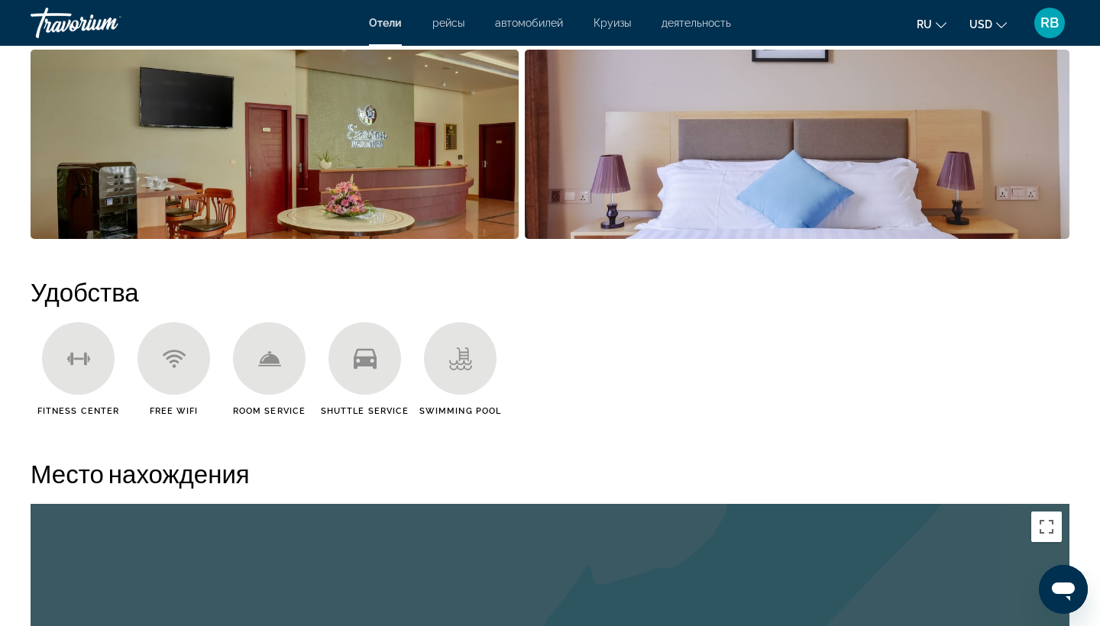
click at [536, 23] on span "автомобилей" at bounding box center [529, 23] width 68 height 12
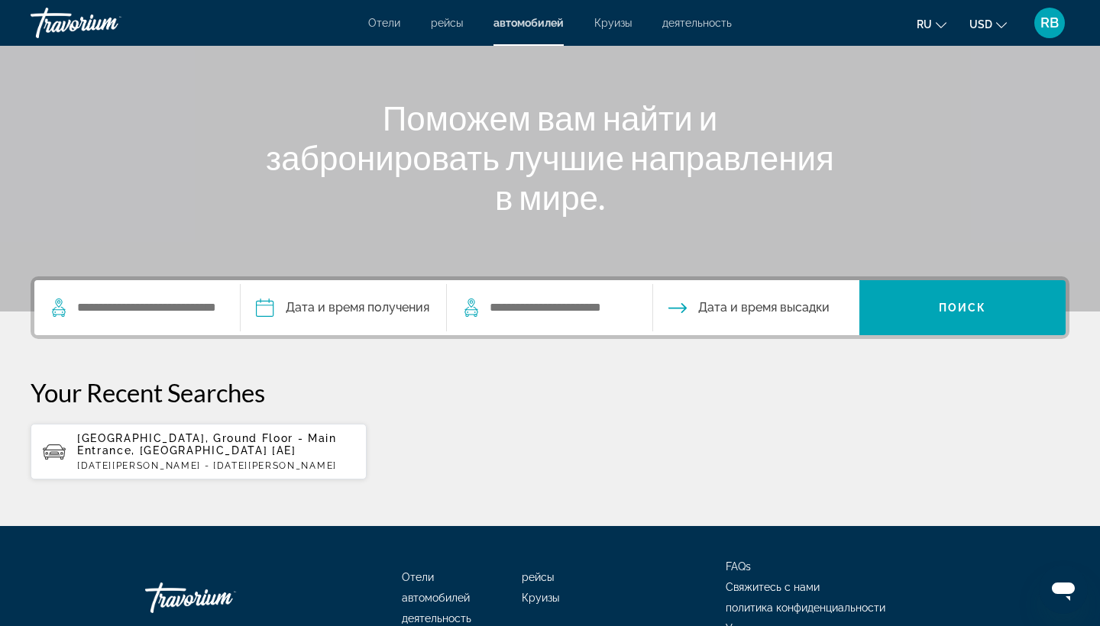
scroll to position [157, 0]
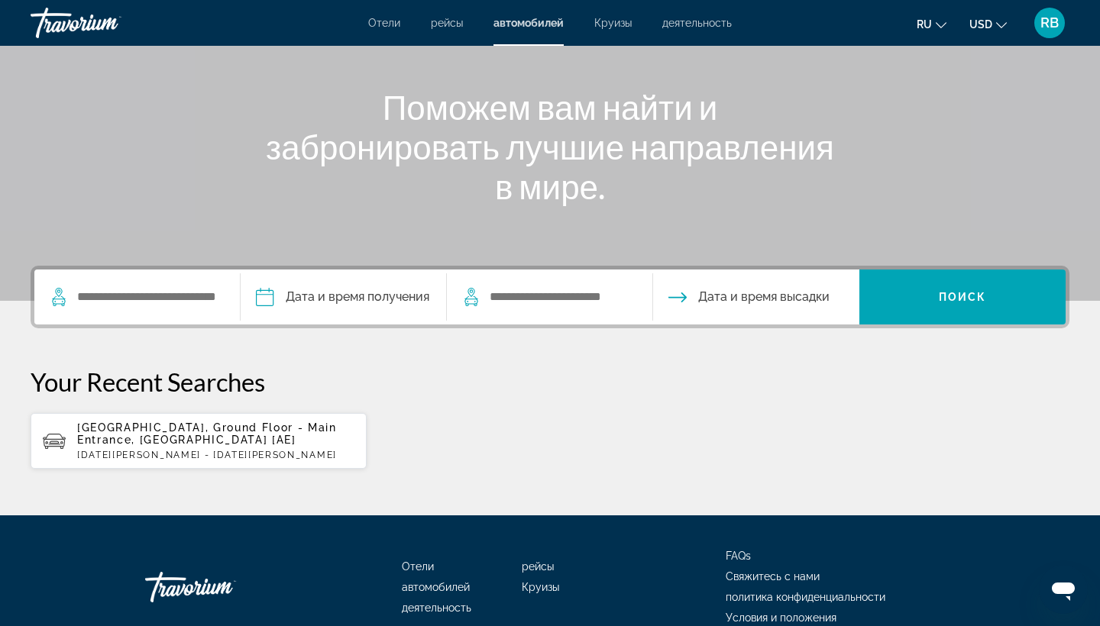
click at [626, 23] on span "Круизы" at bounding box center [612, 23] width 37 height 12
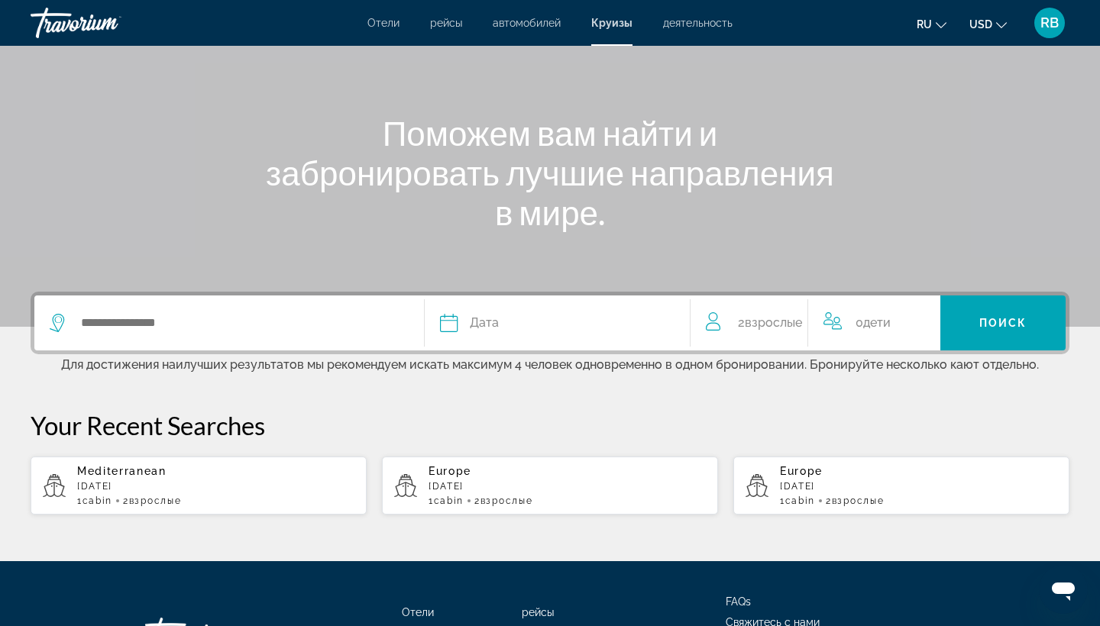
scroll to position [150, 0]
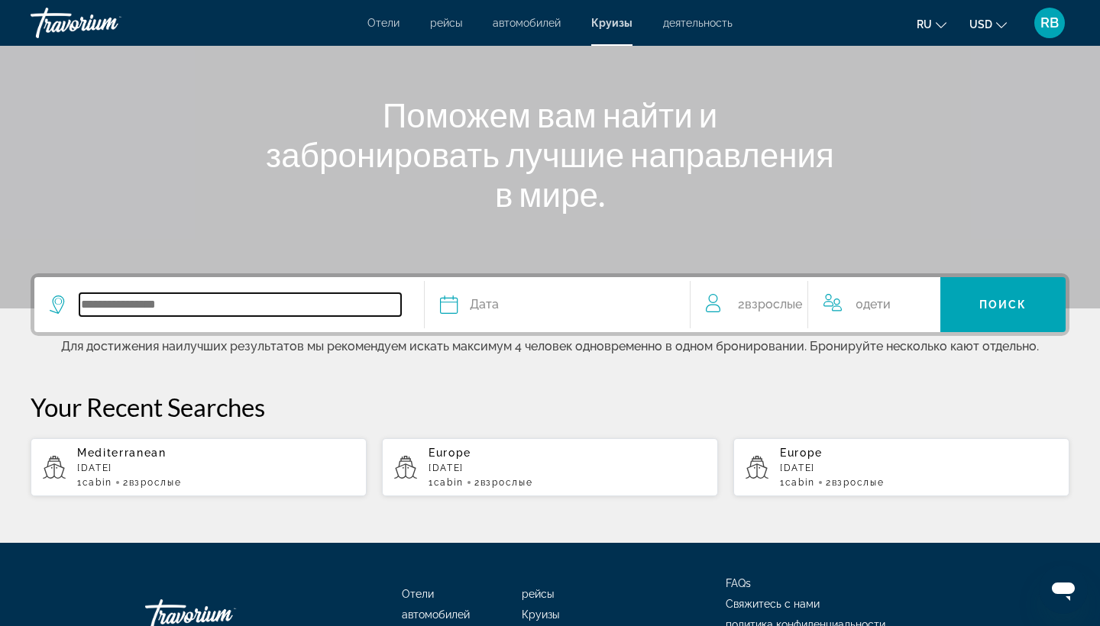
click at [251, 309] on input "Search widget" at bounding box center [240, 304] width 322 height 23
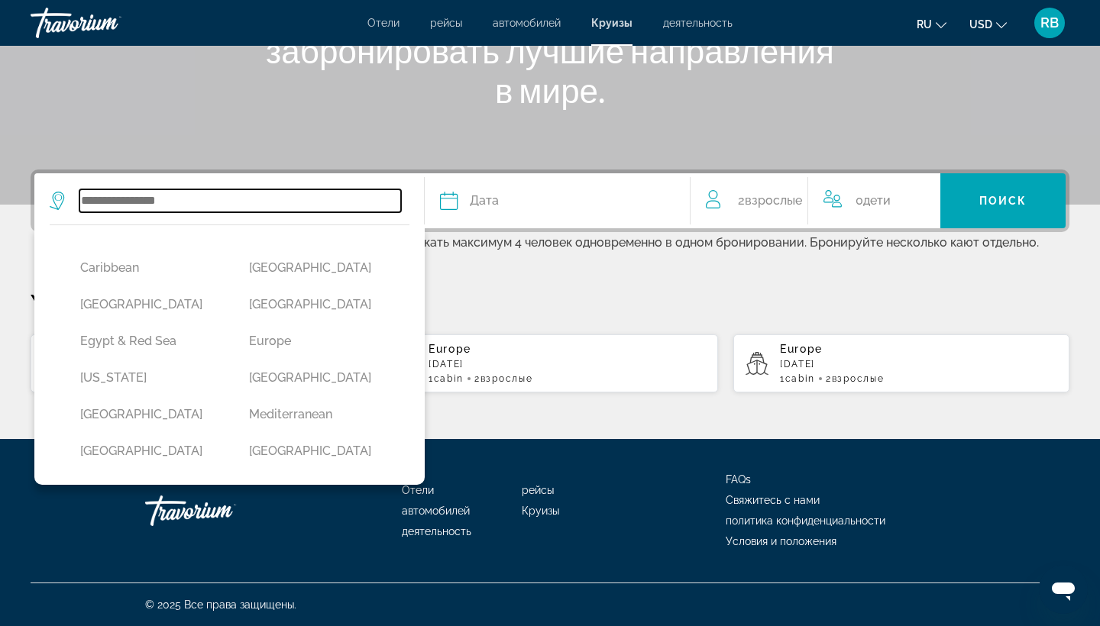
scroll to position [215, 0]
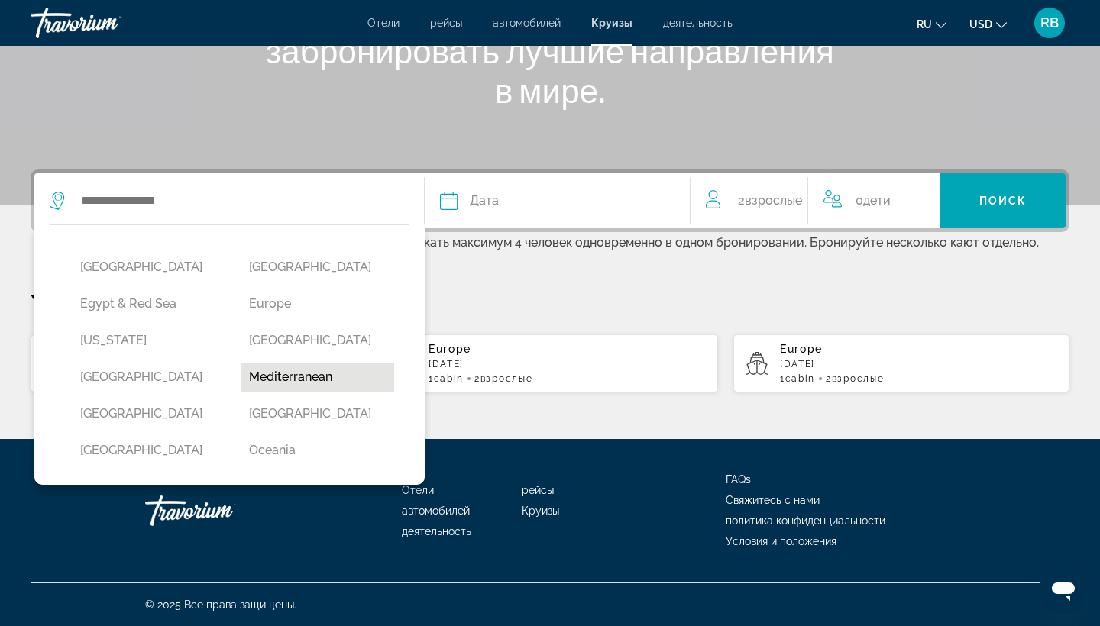
click at [345, 378] on button "Mediterranean" at bounding box center [318, 377] width 154 height 29
type input "**********"
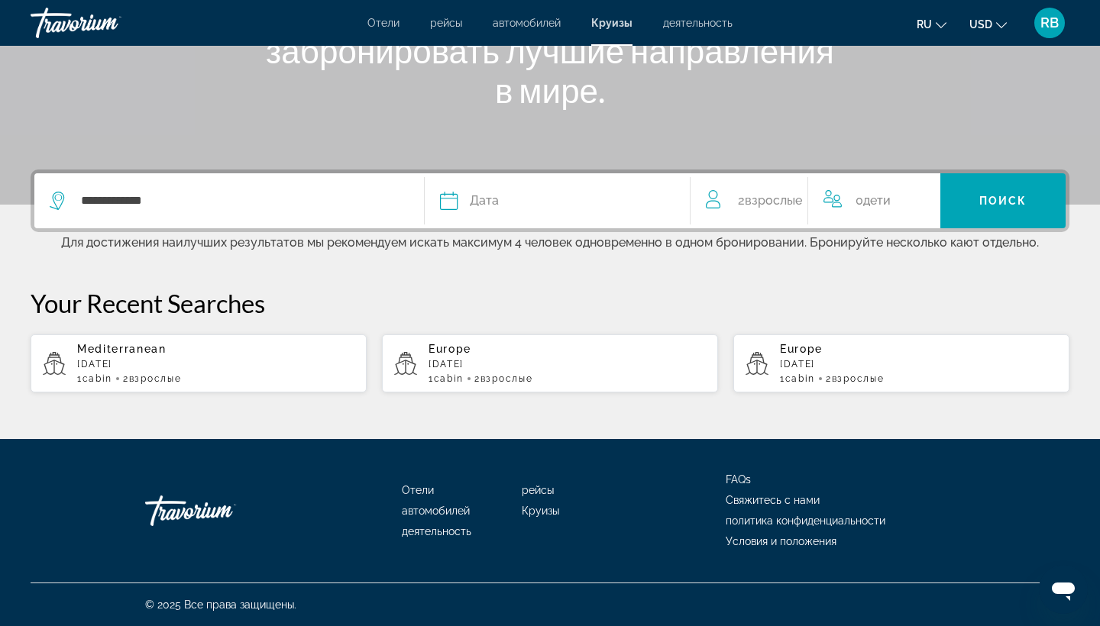
click at [516, 200] on div "Дата" at bounding box center [557, 200] width 234 height 21
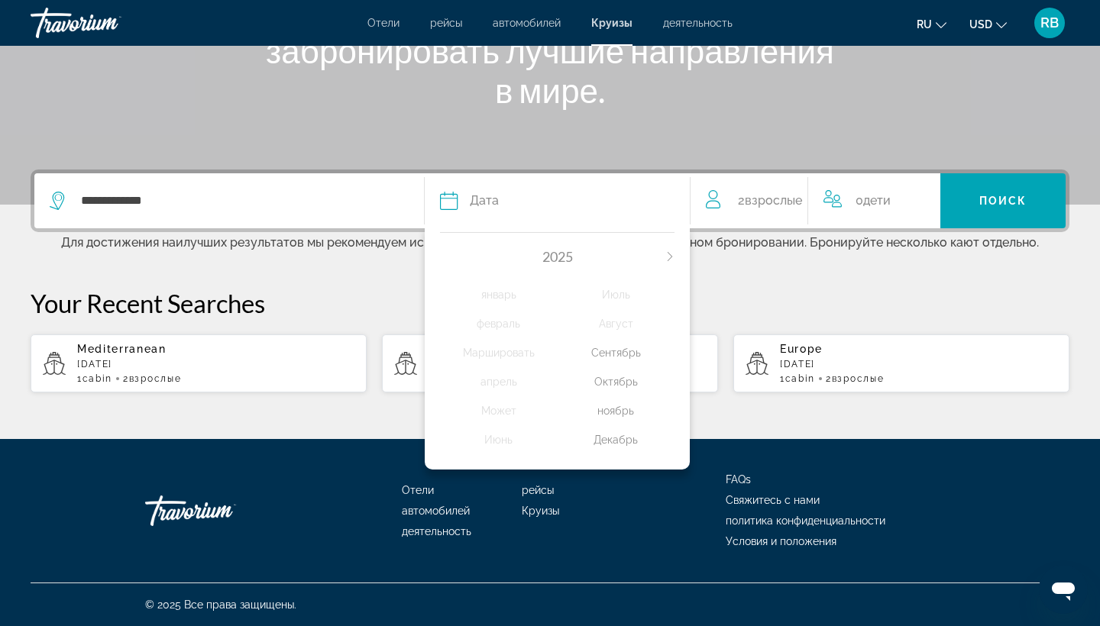
click at [624, 354] on div "Сентябрь" at bounding box center [616, 352] width 117 height 27
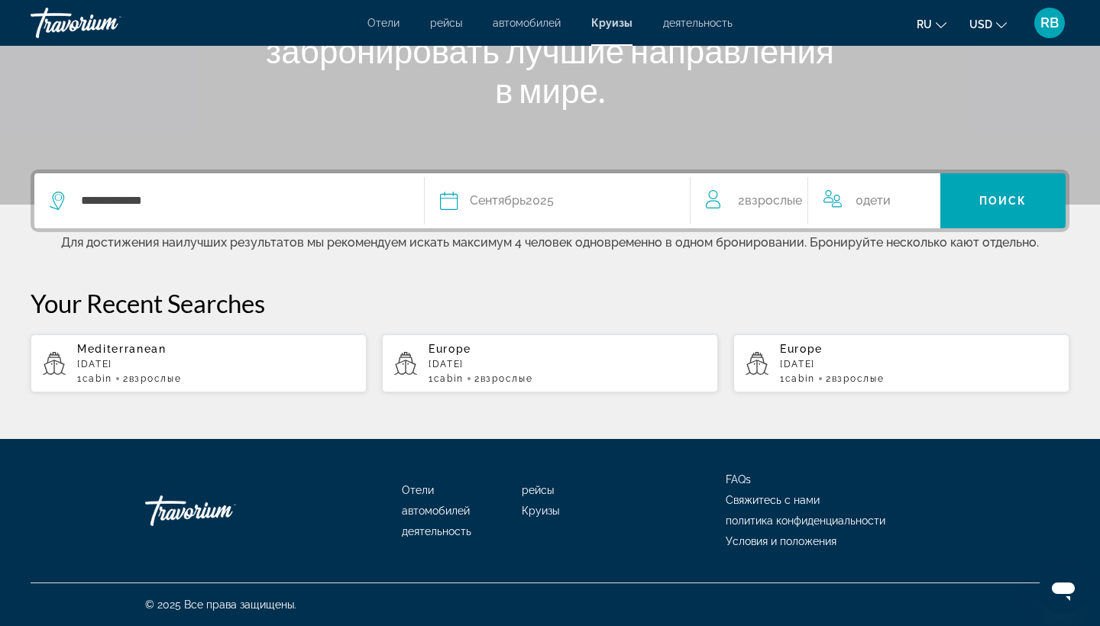
click at [596, 198] on div "Дата Сентябрь 2025" at bounding box center [557, 200] width 234 height 21
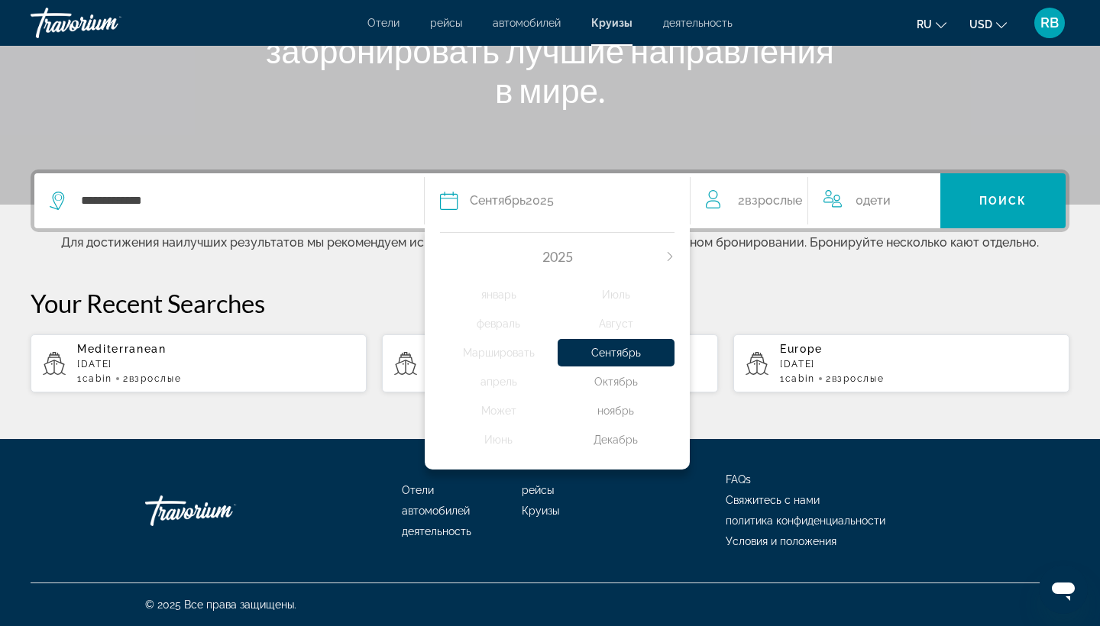
click at [619, 386] on div "Октябрь" at bounding box center [616, 381] width 117 height 27
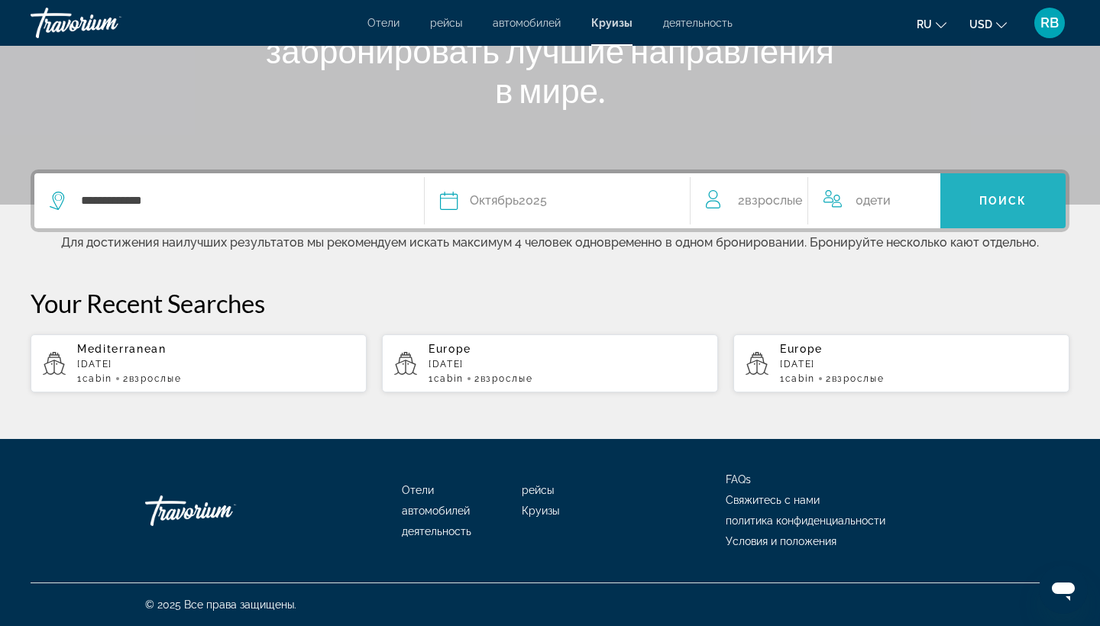
click at [1013, 202] on span "Поиск" at bounding box center [1003, 201] width 48 height 12
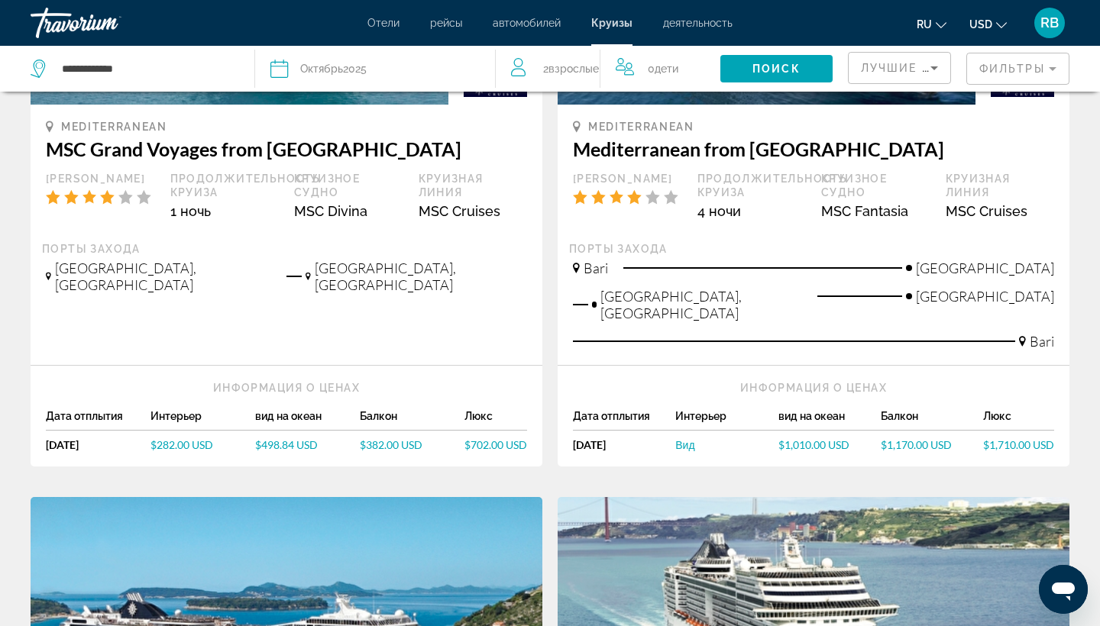
scroll to position [312, 0]
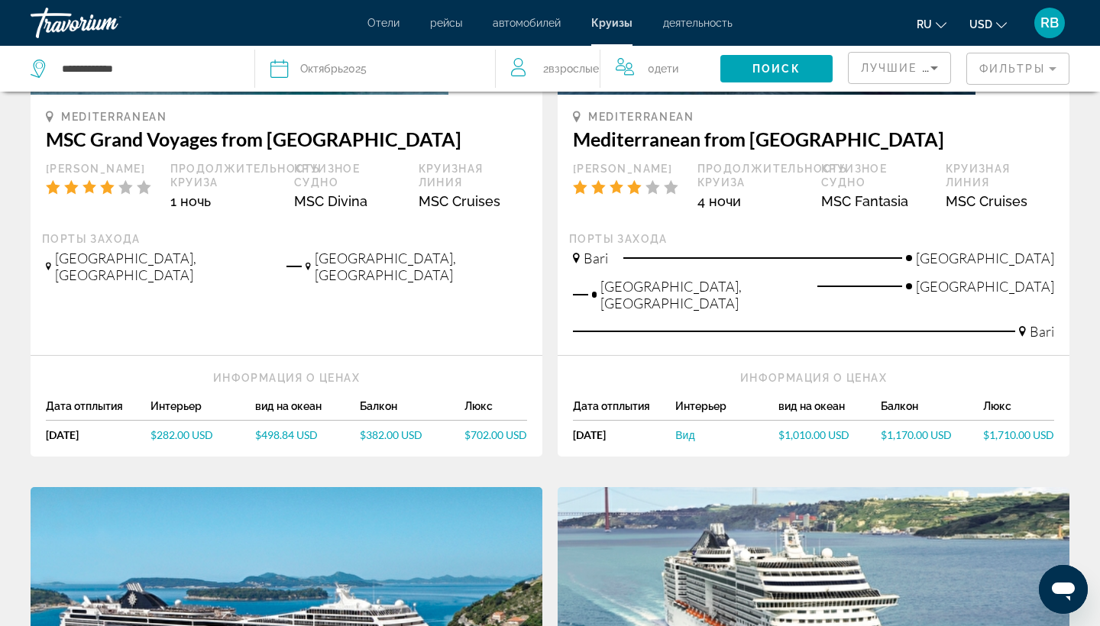
click at [1023, 74] on mat-form-field "Фильтры" at bounding box center [1017, 69] width 103 height 32
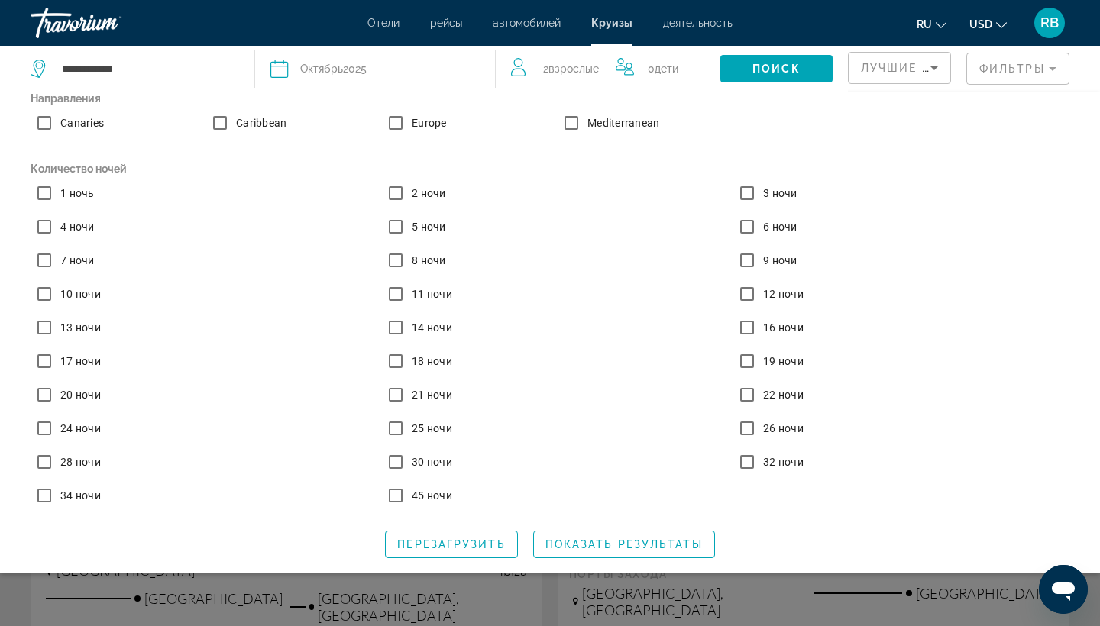
scroll to position [157, 0]
click at [626, 538] on span "Search widget" at bounding box center [624, 544] width 180 height 37
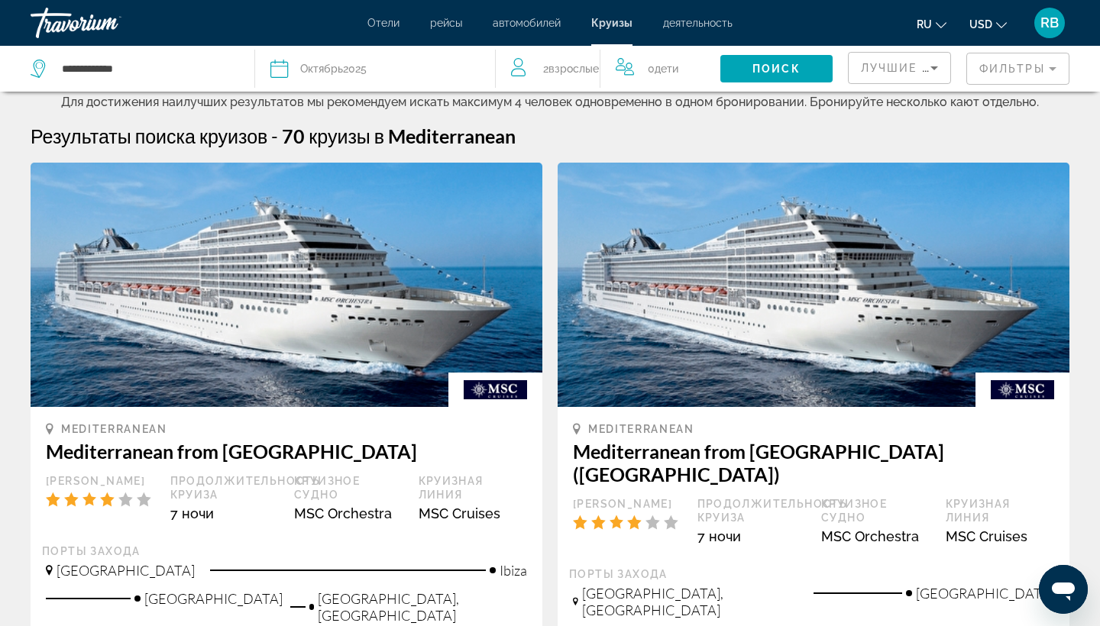
scroll to position [0, 0]
click at [699, 21] on span "деятельность" at bounding box center [698, 23] width 70 height 12
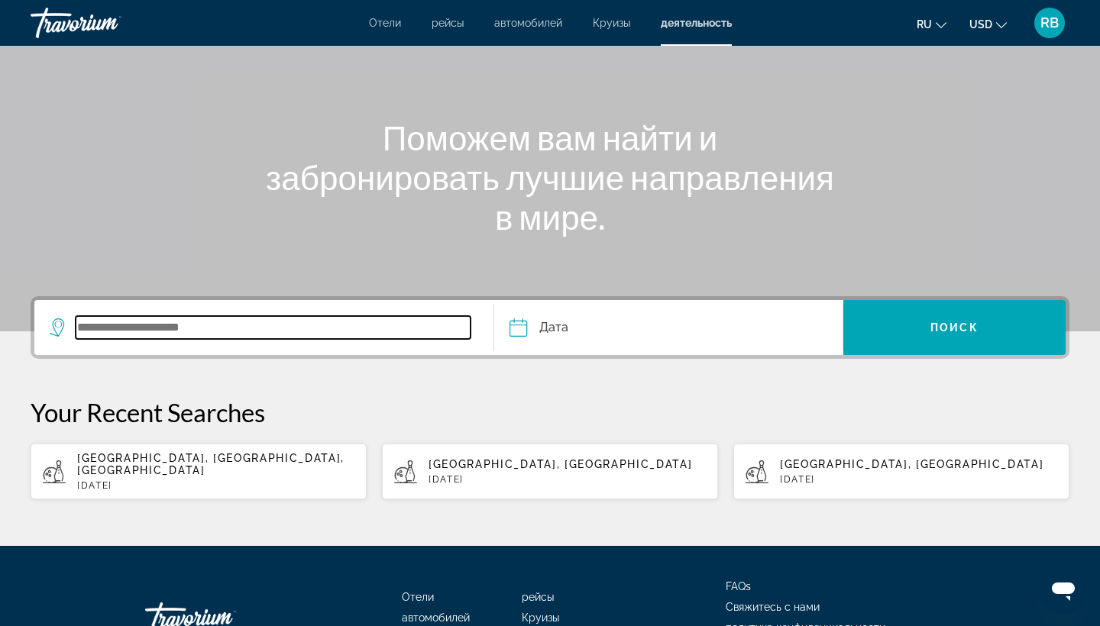
click at [261, 333] on input "Search widget" at bounding box center [273, 327] width 395 height 23
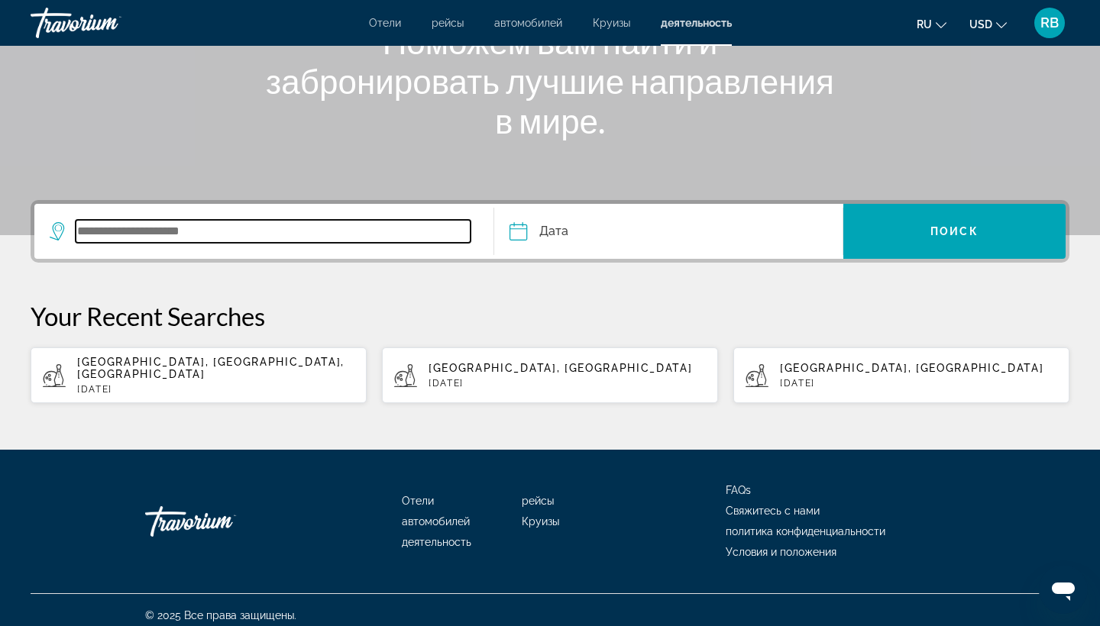
scroll to position [224, 0]
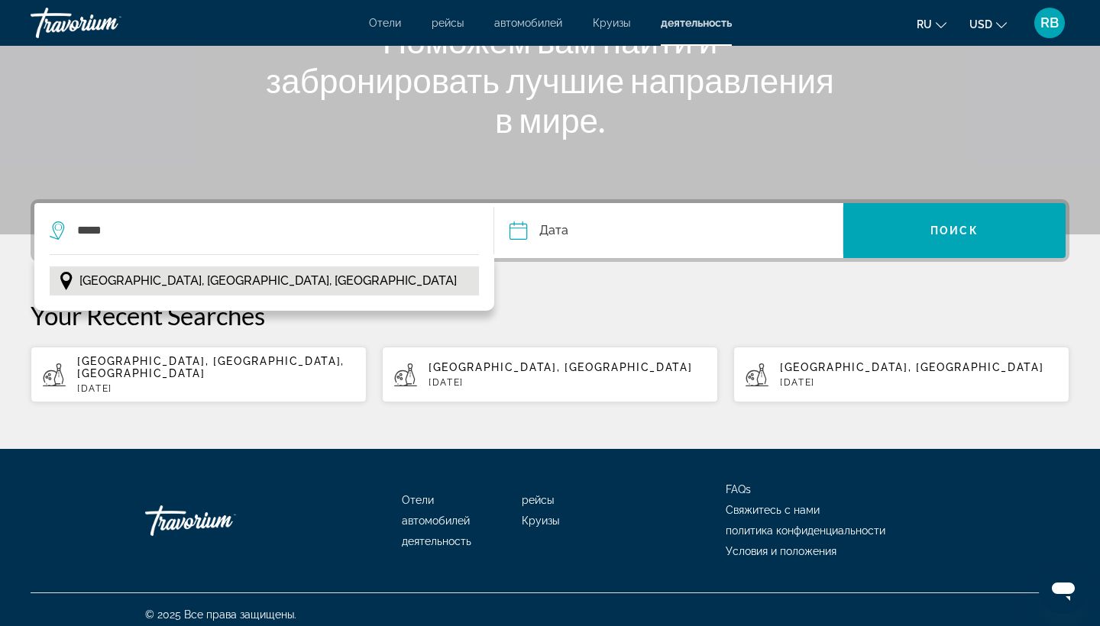
drag, startPoint x: 111, startPoint y: 256, endPoint x: 143, endPoint y: 282, distance: 41.3
click at [143, 282] on span "Paris, Île-de-France, France" at bounding box center [267, 280] width 377 height 21
type input "**********"
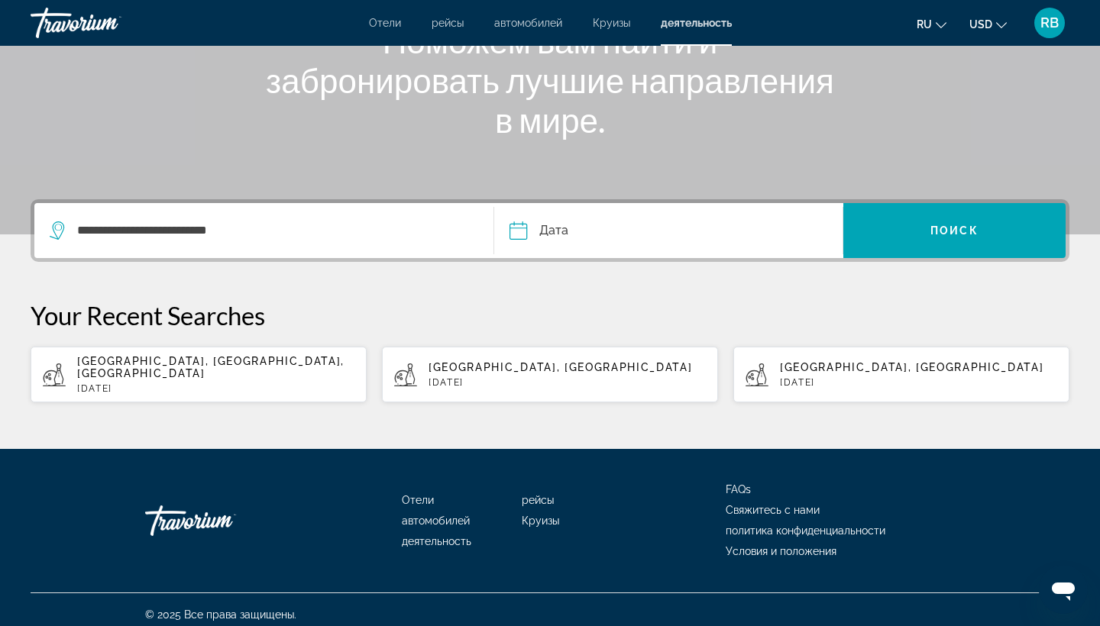
click at [671, 239] on input "Date" at bounding box center [592, 233] width 173 height 60
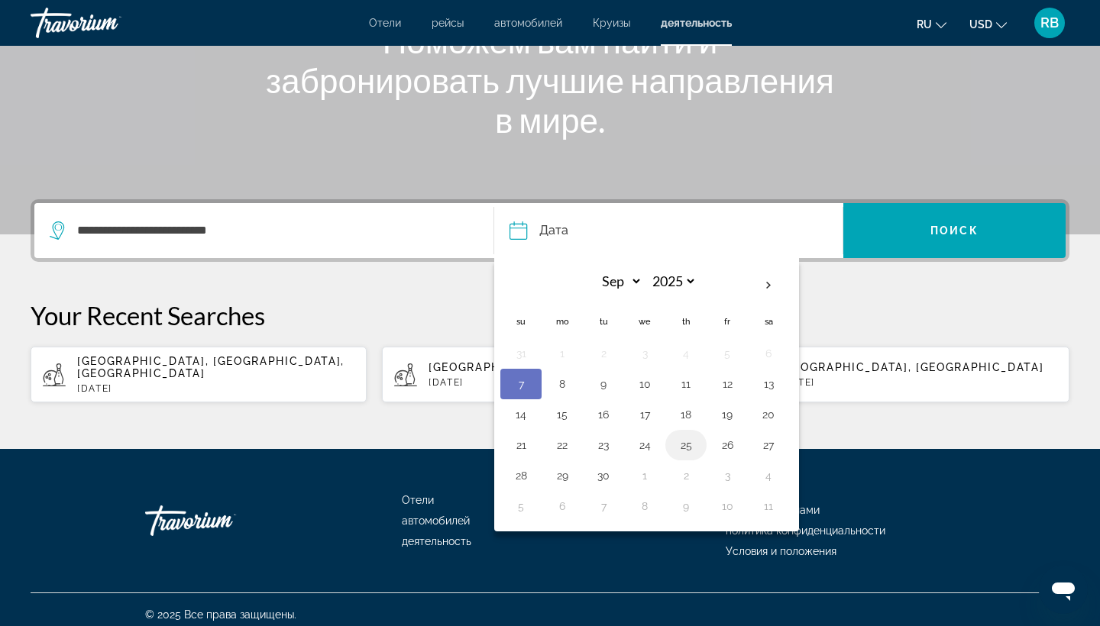
click at [684, 441] on button "25" at bounding box center [686, 445] width 24 height 21
type input "**********"
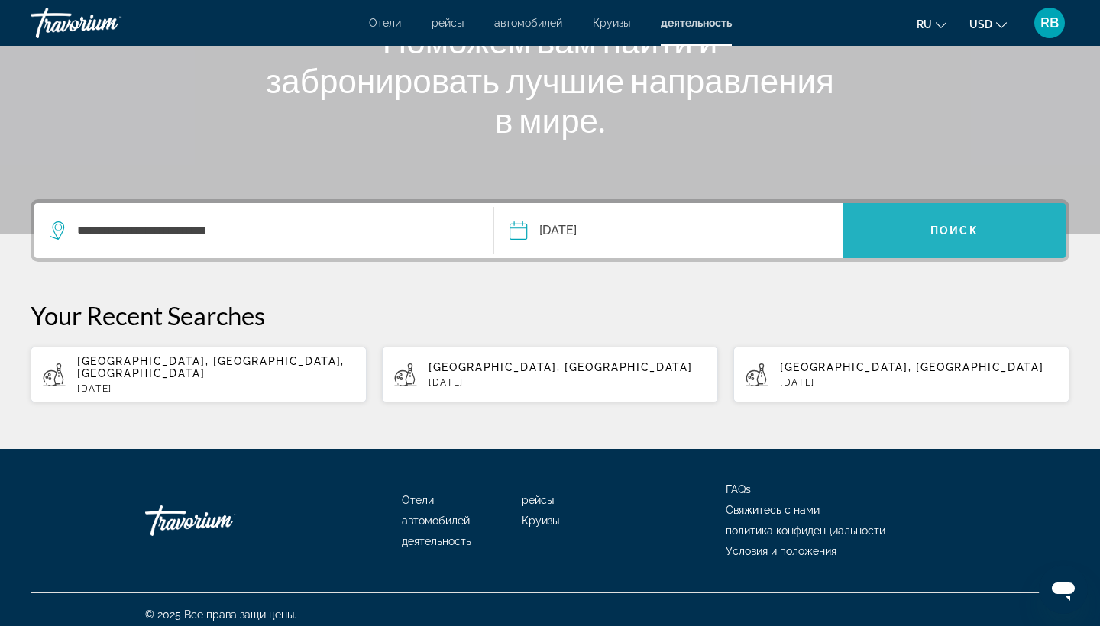
click at [1006, 228] on span "Search widget" at bounding box center [954, 230] width 222 height 37
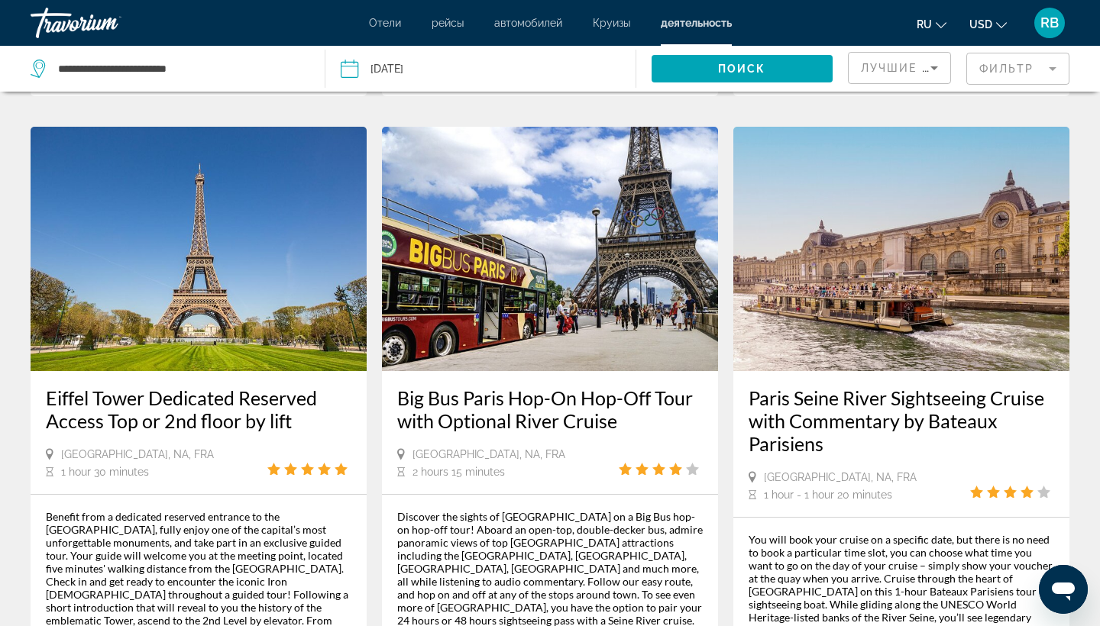
scroll to position [1439, 0]
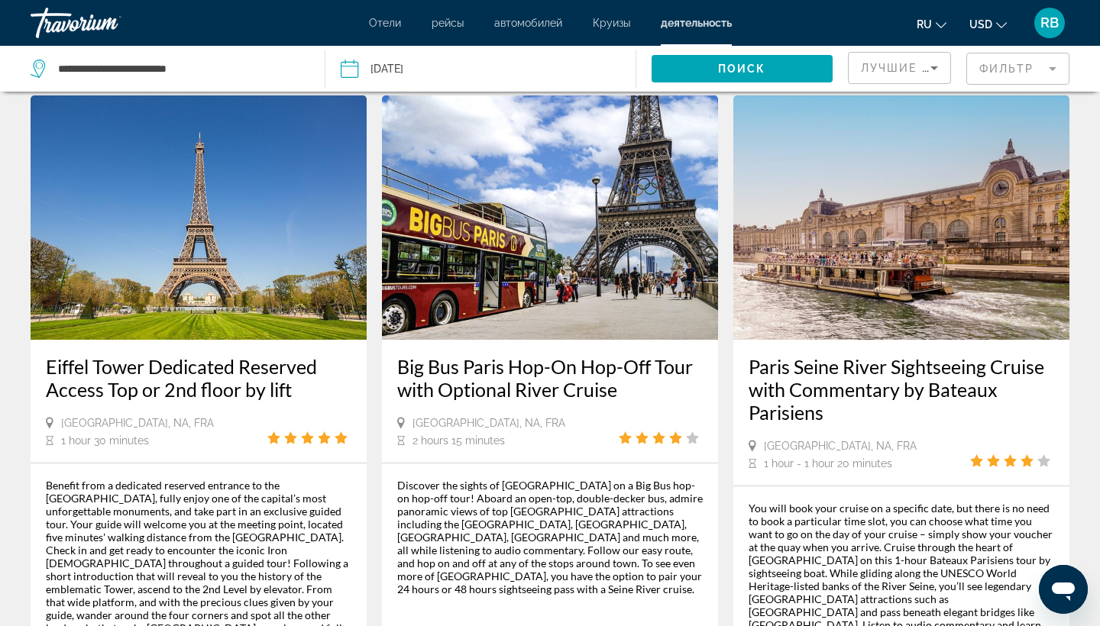
click at [1027, 66] on mat-form-field "Фильтр" at bounding box center [1017, 69] width 103 height 32
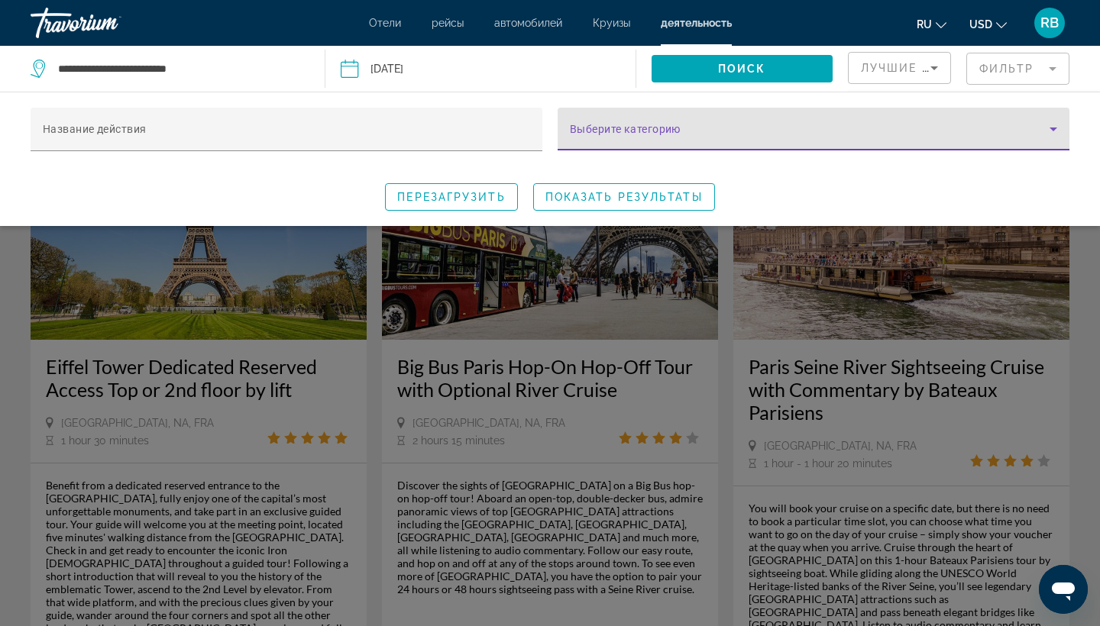
click at [672, 126] on span "Search widget" at bounding box center [810, 135] width 480 height 18
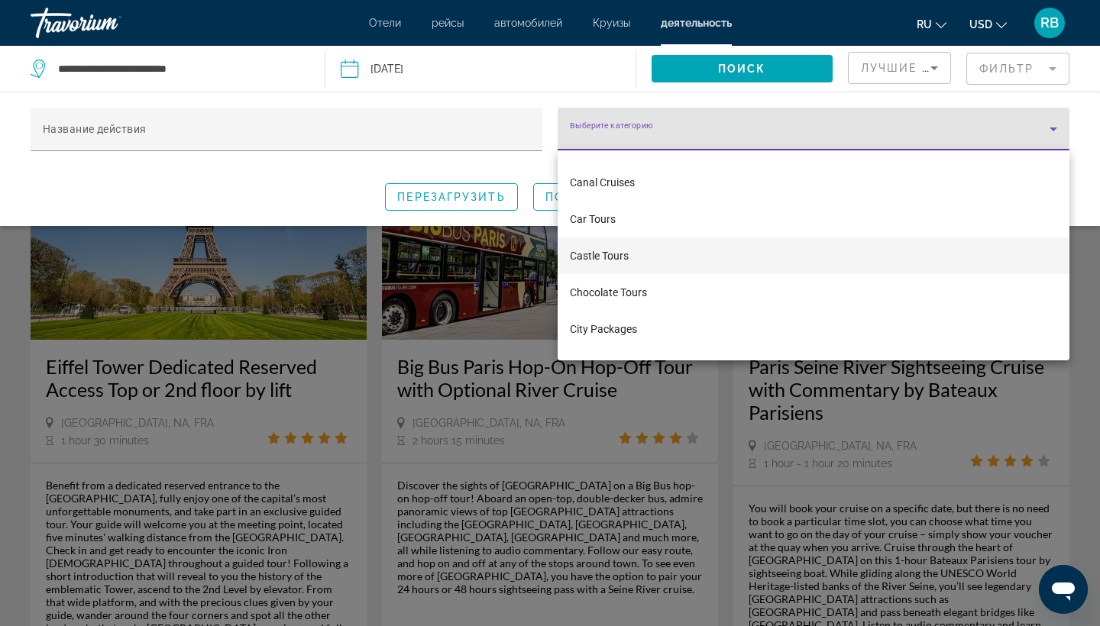
scroll to position [797, 0]
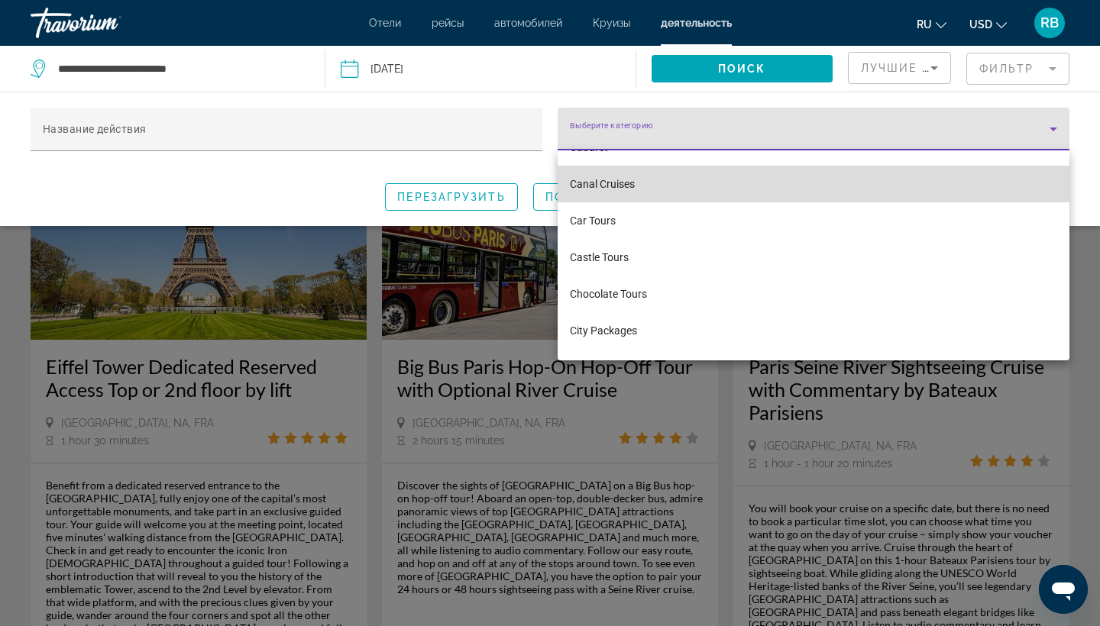
click at [668, 183] on mat-option "Canal Cruises" at bounding box center [814, 184] width 512 height 37
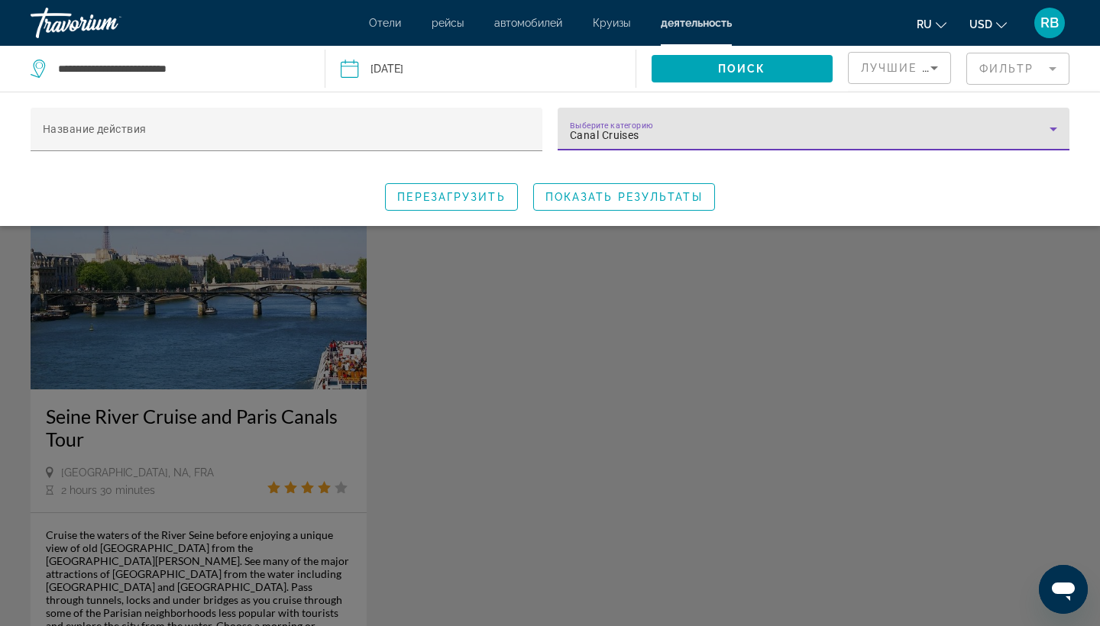
click at [911, 134] on div "Canal Cruises" at bounding box center [810, 135] width 480 height 18
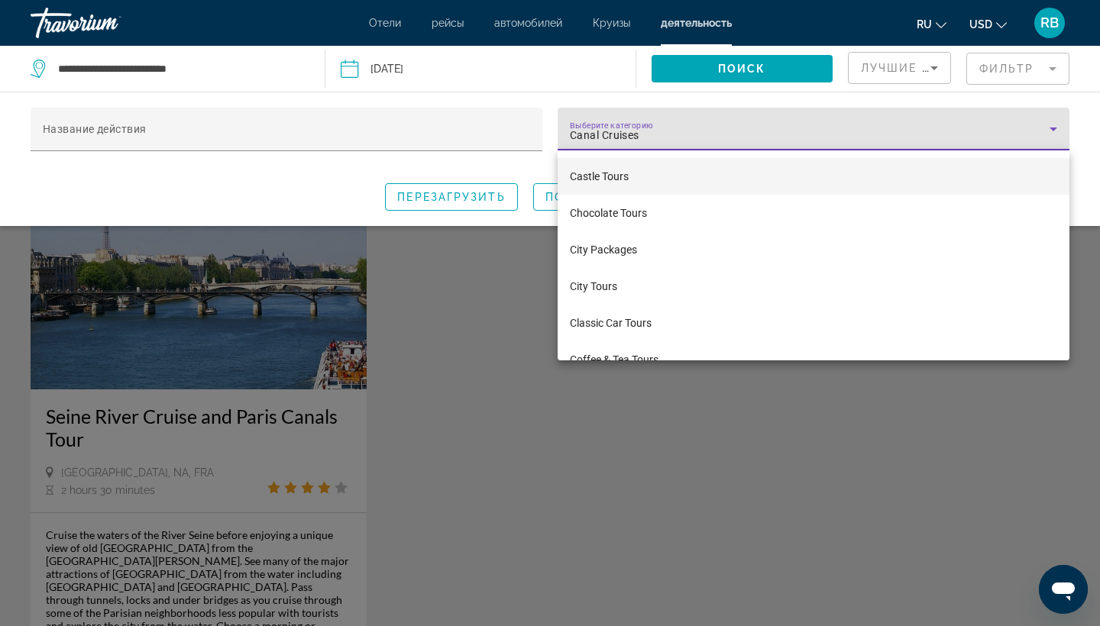
scroll to position [856, 0]
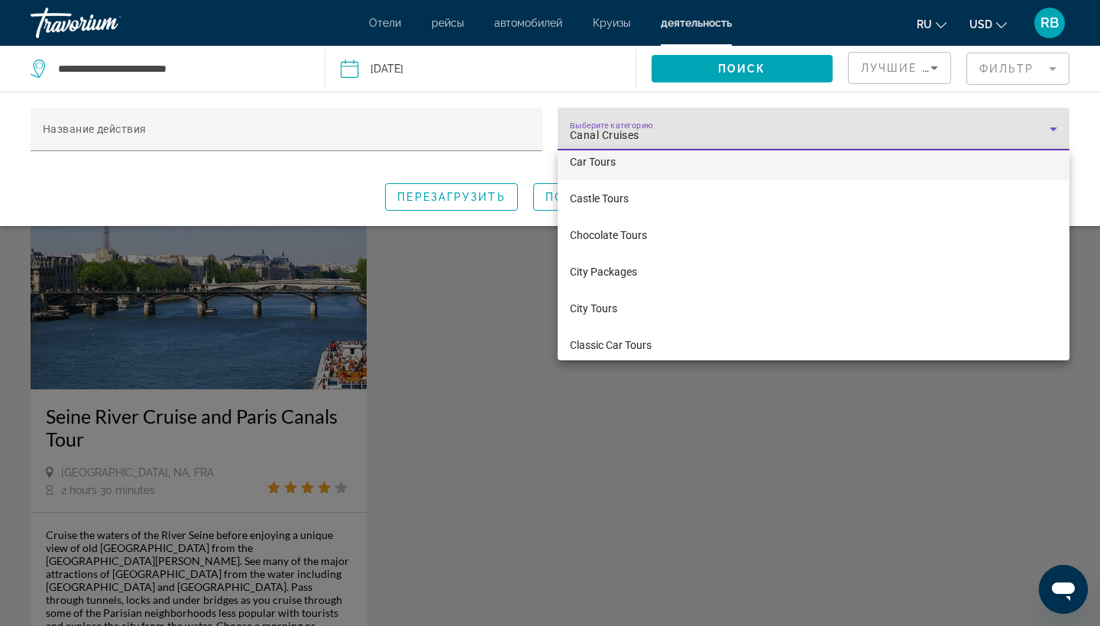
click at [646, 161] on mat-option "Car Tours" at bounding box center [814, 162] width 512 height 37
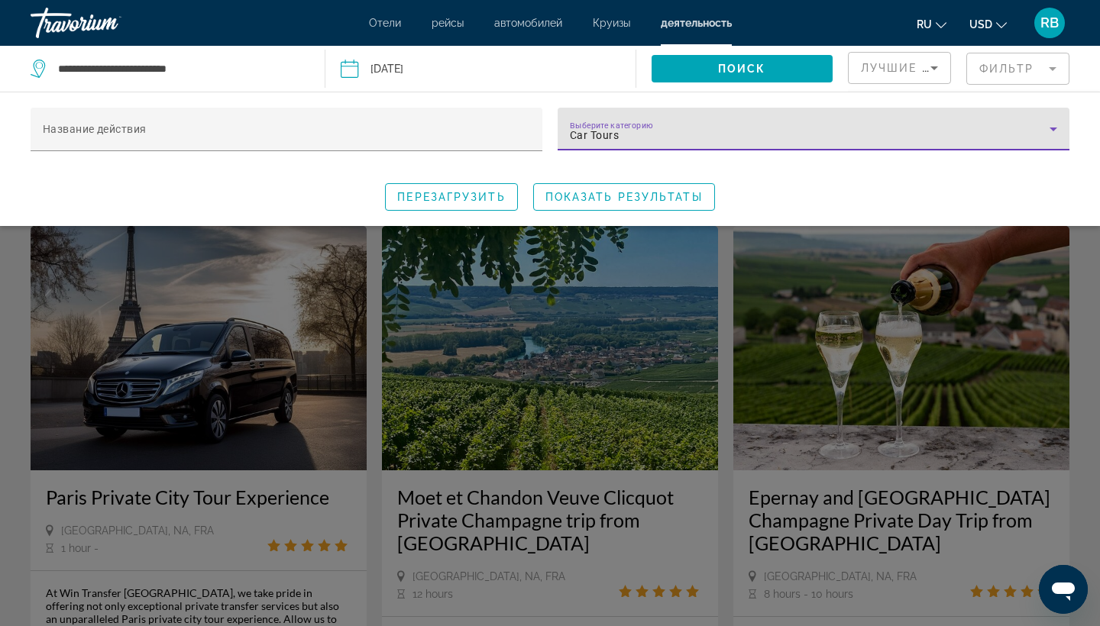
scroll to position [1321, 0]
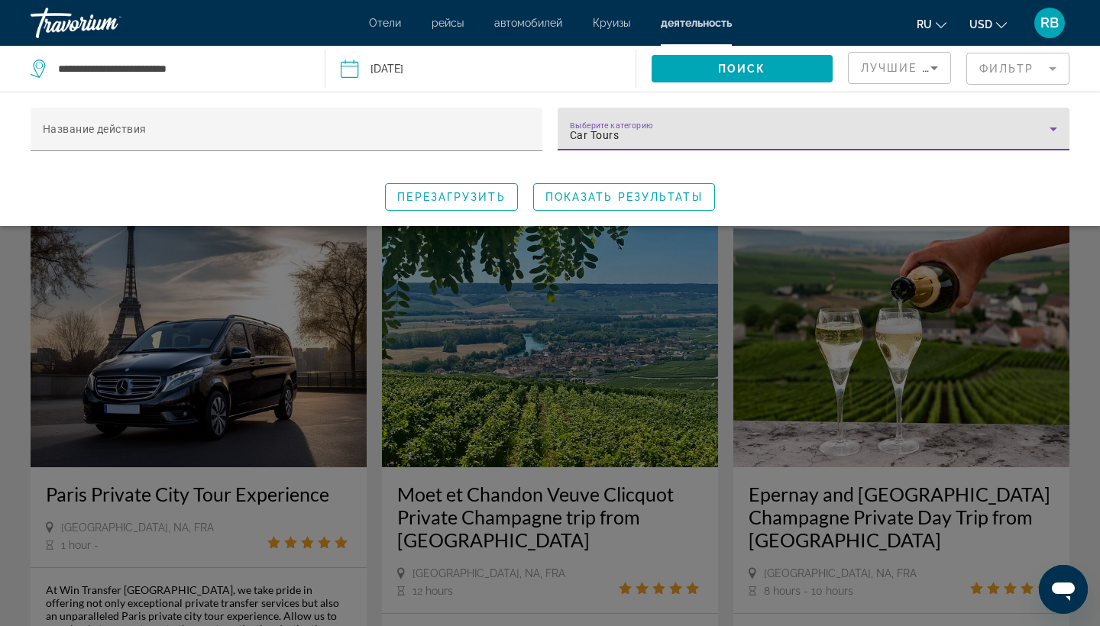
click at [910, 136] on div "Car Tours" at bounding box center [810, 135] width 480 height 18
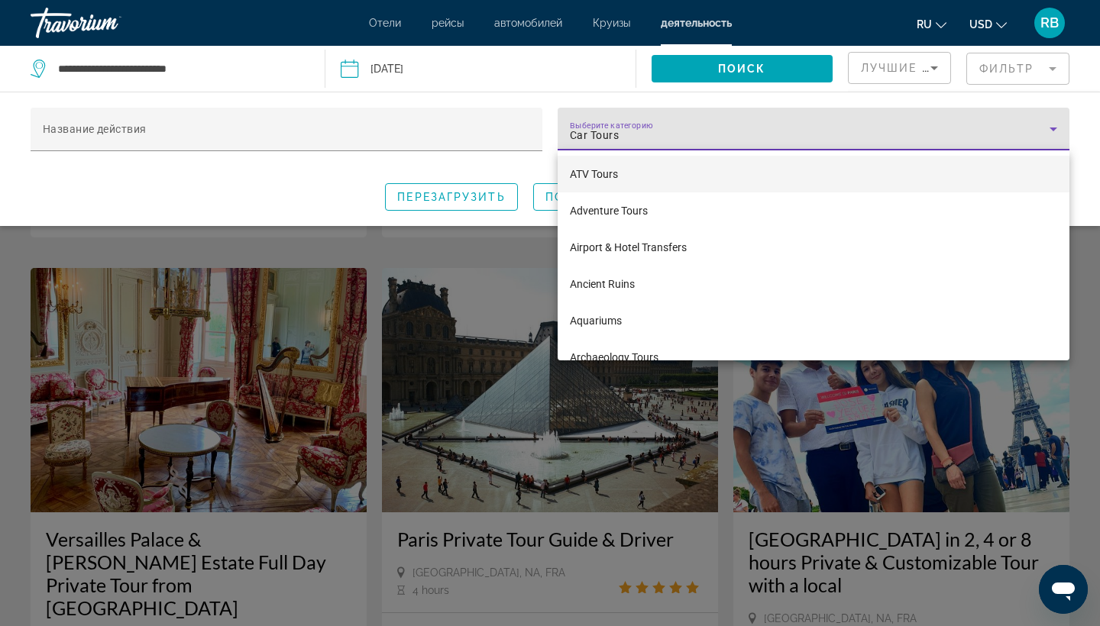
scroll to position [76, 0]
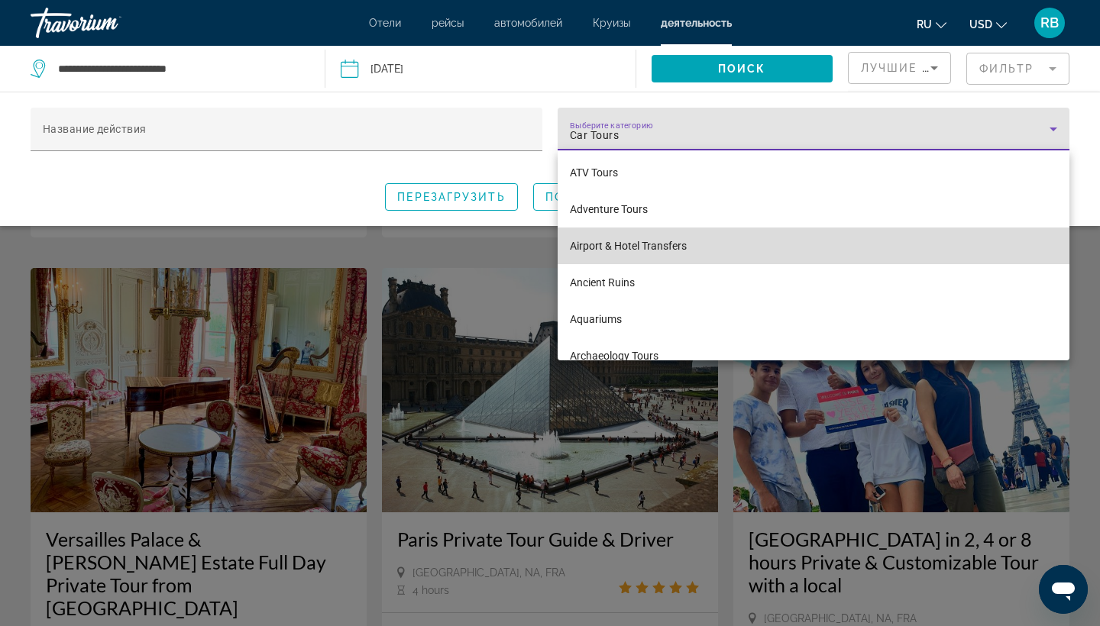
click at [682, 249] on span "Airport & Hotel Transfers" at bounding box center [628, 246] width 117 height 18
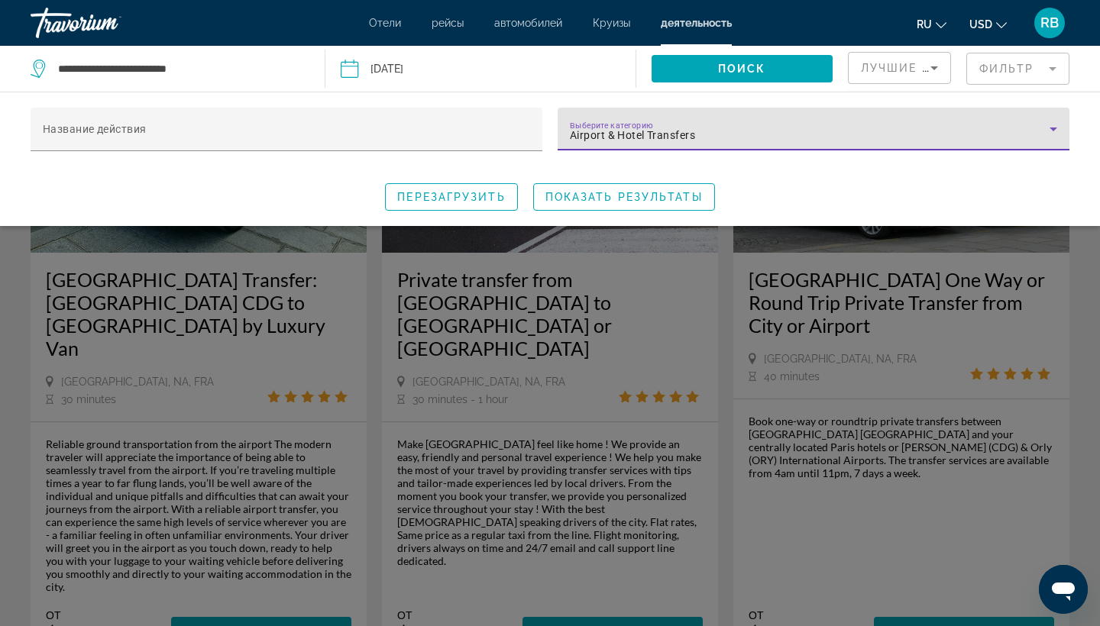
scroll to position [2115, 0]
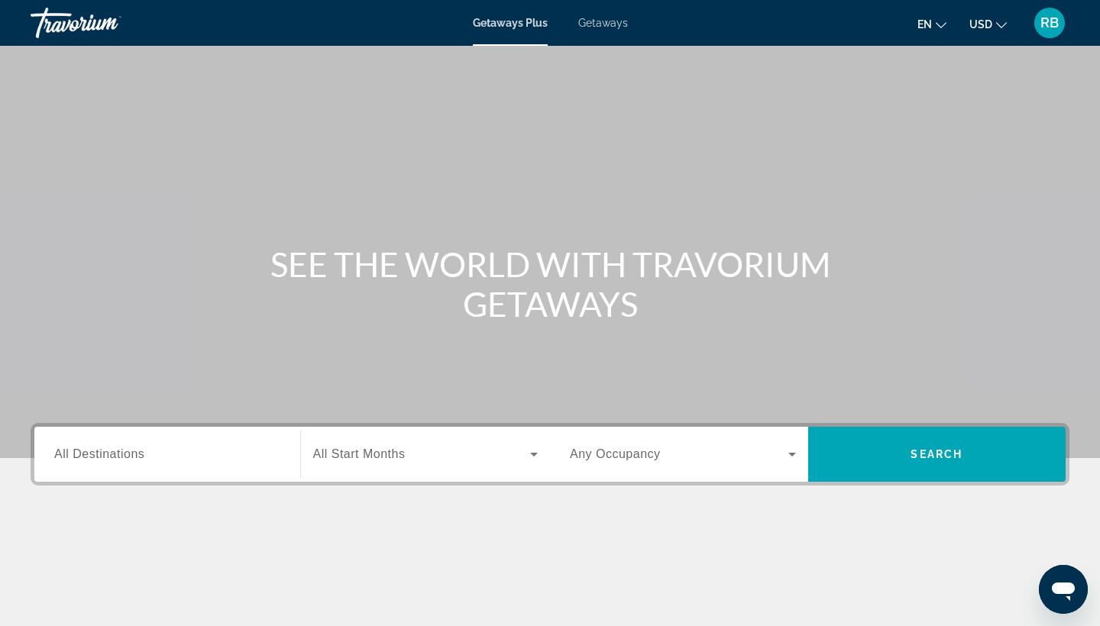
click at [619, 21] on span "Getaways" at bounding box center [603, 23] width 50 height 12
click at [206, 453] on input "Destination All Destinations" at bounding box center [167, 455] width 226 height 18
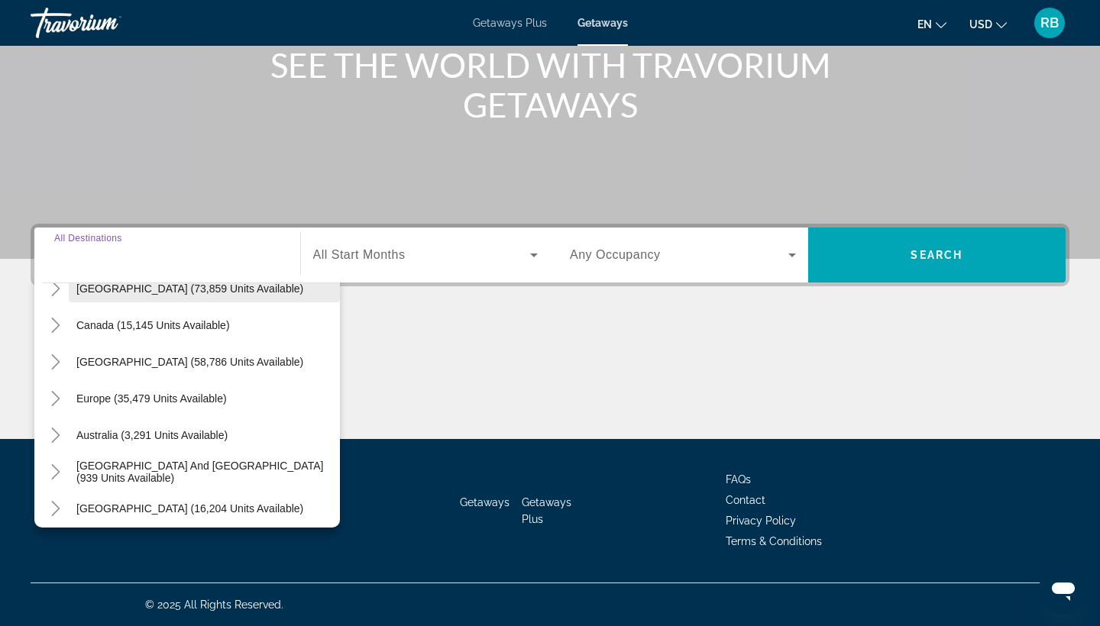
scroll to position [112, 0]
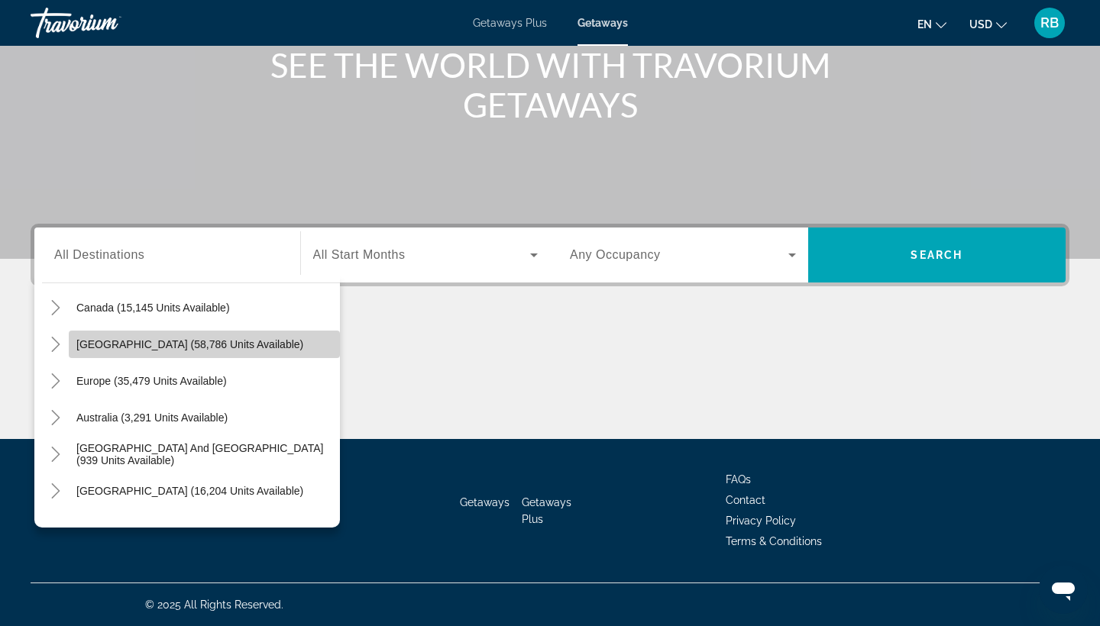
click at [157, 341] on span "[GEOGRAPHIC_DATA] (58,786 units available)" at bounding box center [189, 344] width 227 height 12
type input "**********"
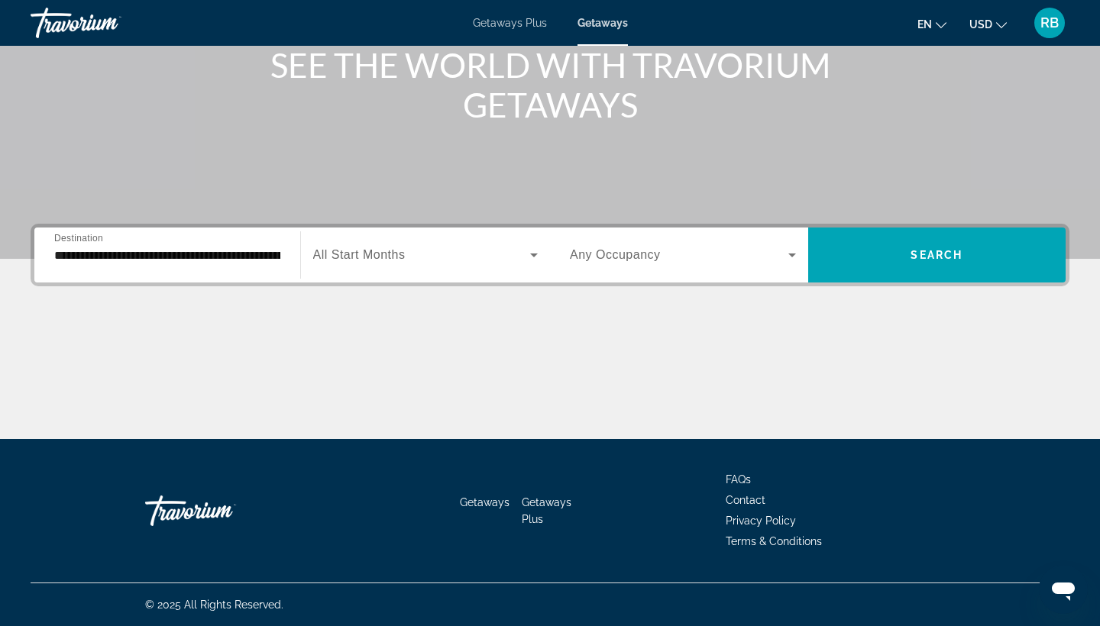
click at [433, 237] on div "Search widget" at bounding box center [425, 255] width 225 height 43
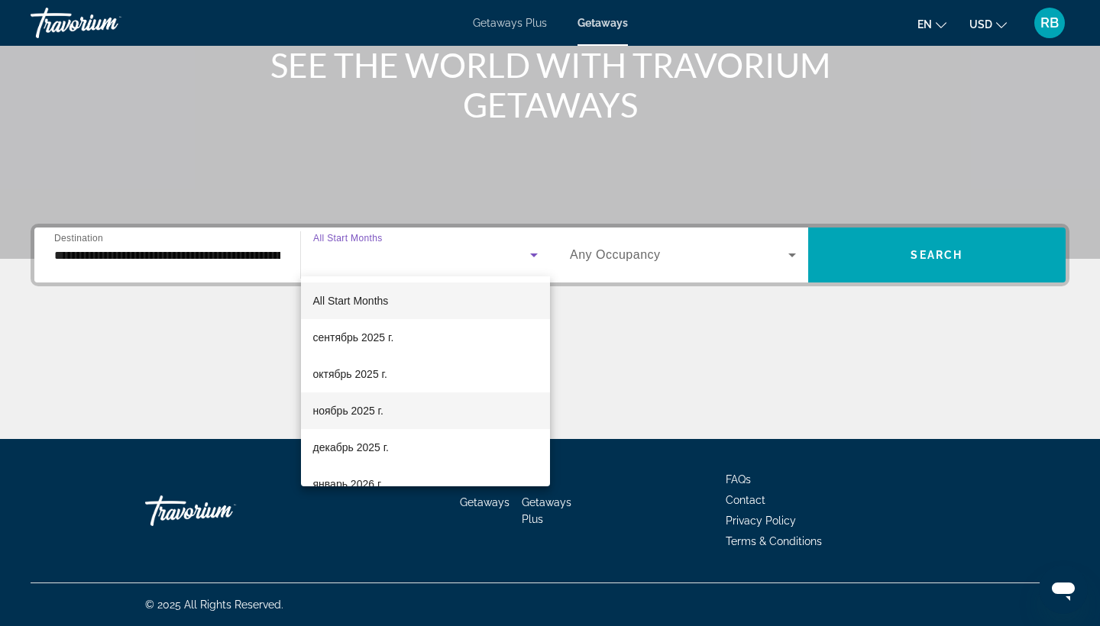
click at [386, 410] on mat-option "ноябрь 2025 г." at bounding box center [426, 411] width 250 height 37
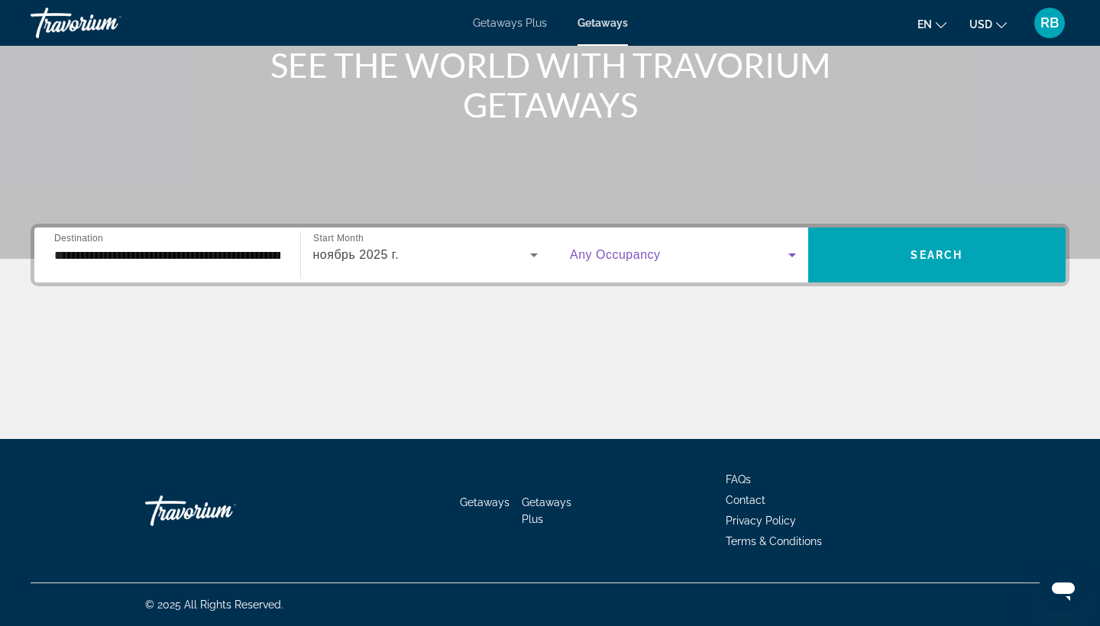
click at [732, 258] on span "Search widget" at bounding box center [679, 255] width 218 height 18
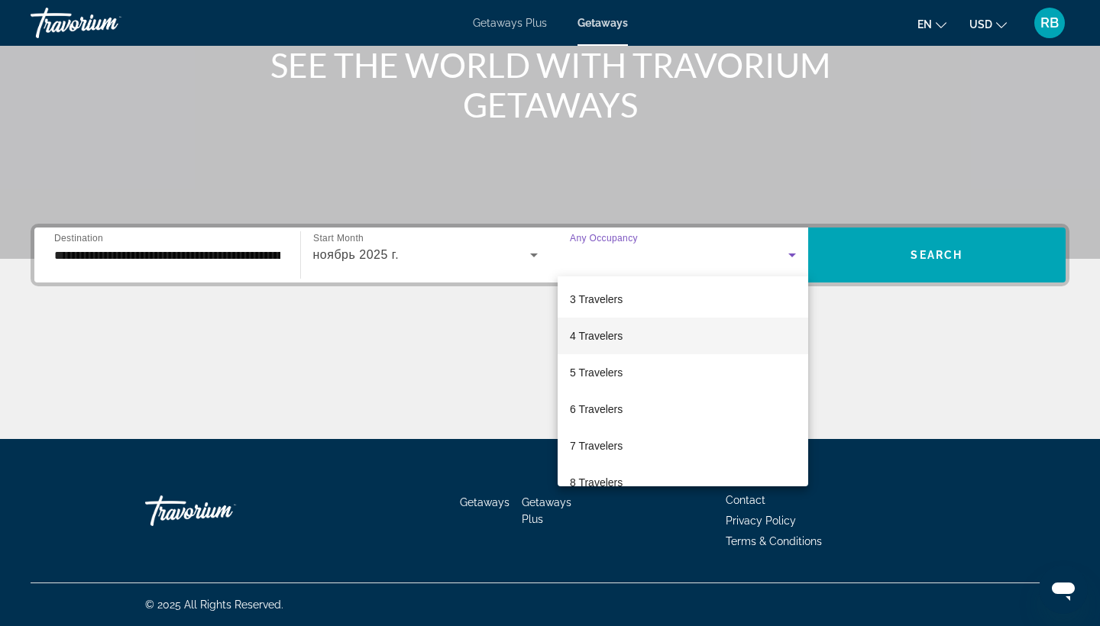
scroll to position [91, 0]
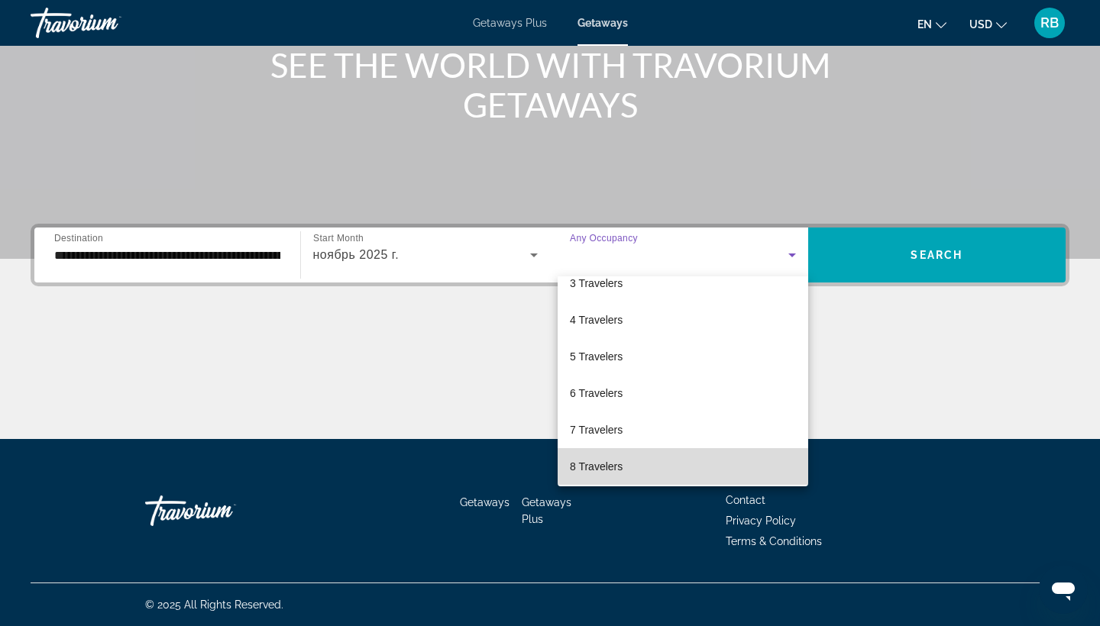
click at [652, 476] on mat-option "8 Travelers" at bounding box center [683, 466] width 251 height 37
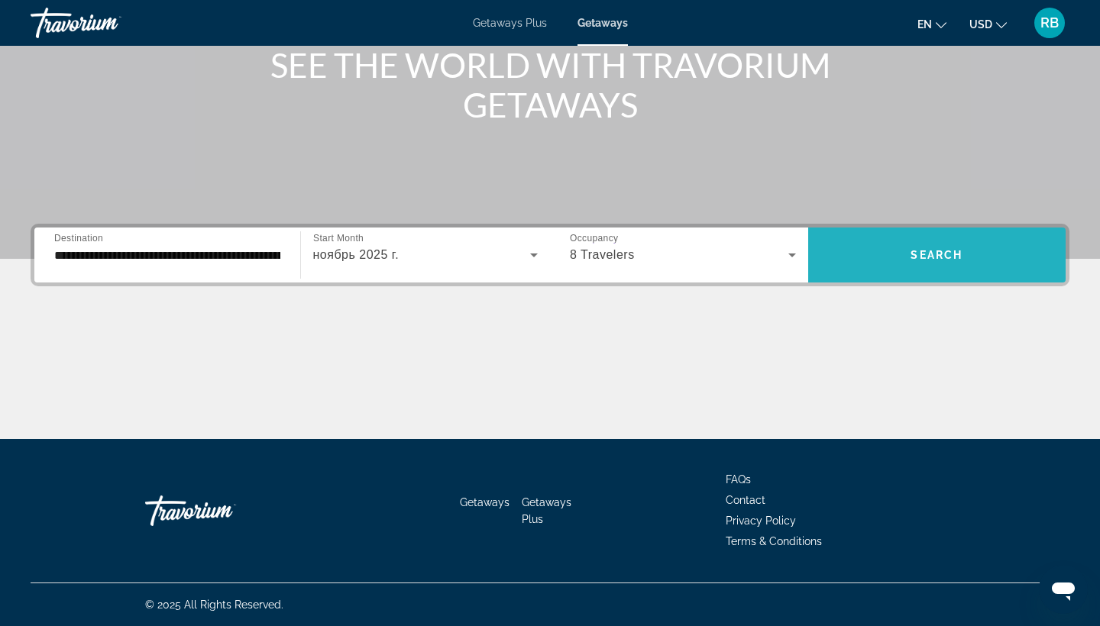
click at [923, 251] on span "Search" at bounding box center [936, 255] width 52 height 12
